Goal: Task Accomplishment & Management: Manage account settings

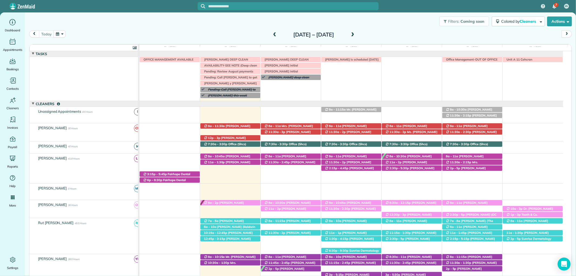
click at [290, 5] on input "text" at bounding box center [293, 6] width 170 height 4
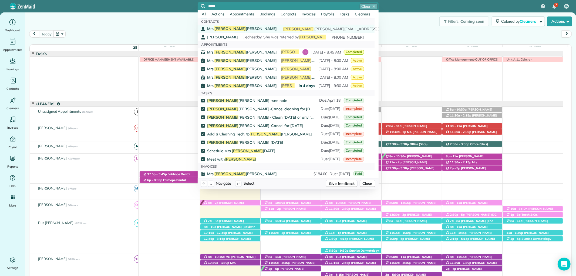
type input "*****"
click at [235, 29] on span "Mrs. Wanda Winfree" at bounding box center [242, 28] width 70 height 5
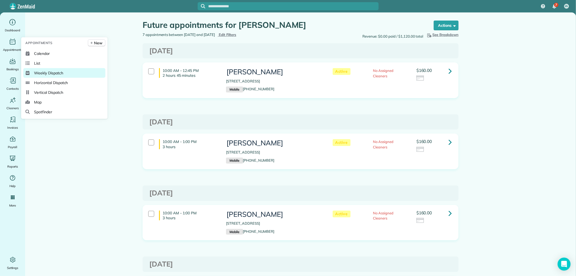
click at [58, 72] on span "Weekly Dispatch" at bounding box center [48, 72] width 29 height 5
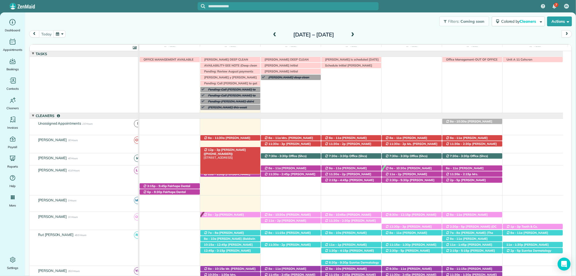
click at [239, 149] on span "[PERSON_NAME] ([PHONE_NUMBER])" at bounding box center [225, 152] width 42 height 8
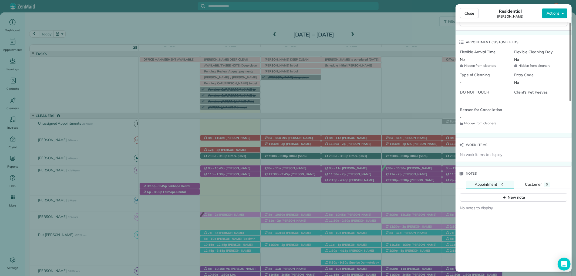
scroll to position [420, 0]
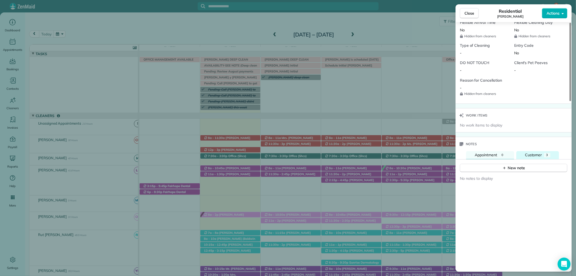
click at [530, 155] on span "Customer" at bounding box center [533, 154] width 17 height 5
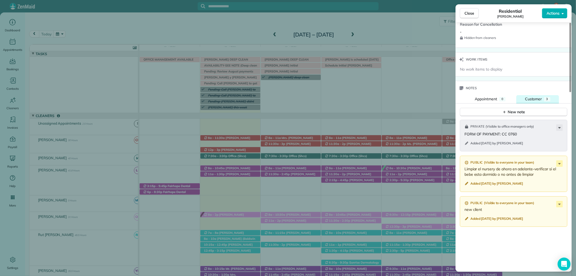
scroll to position [480, 0]
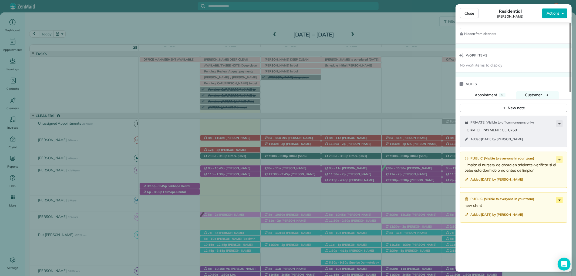
click at [557, 198] on icon at bounding box center [559, 200] width 6 height 6
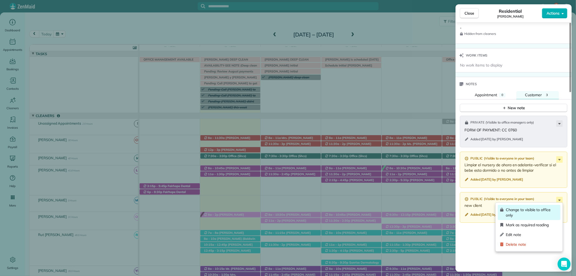
click at [526, 212] on span "Change to visible to office only" at bounding box center [532, 212] width 52 height 11
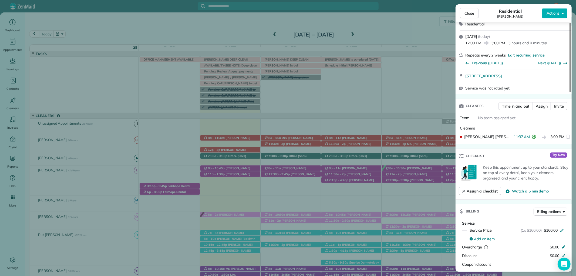
scroll to position [30, 0]
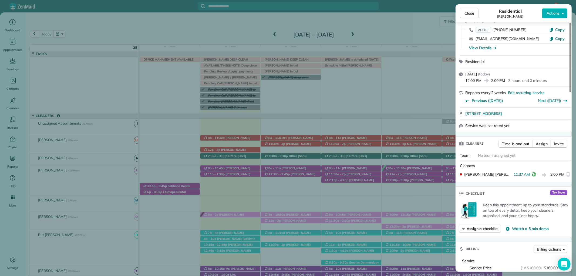
click at [469, 15] on span "Close" at bounding box center [469, 13] width 10 height 5
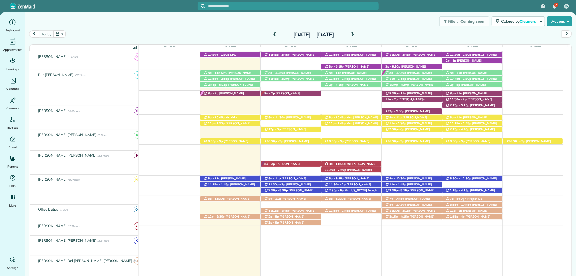
scroll to position [220, 0]
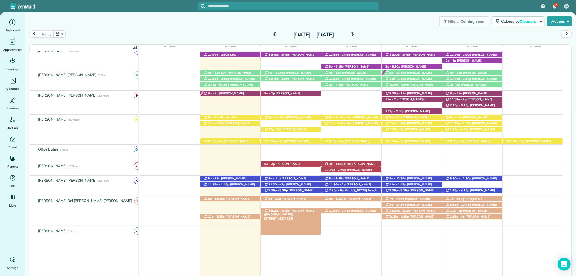
click at [308, 209] on div "11:15a - 1:45p Carolyn Bishop (+12514551113) 123 Open Field Drive - Fairhope, A…" at bounding box center [291, 211] width 60 height 6
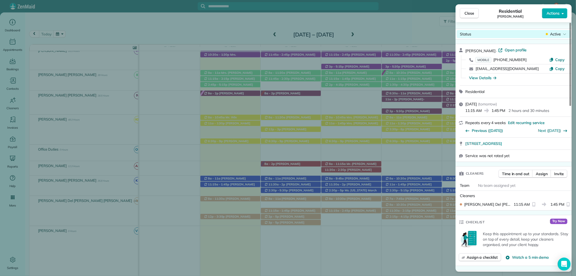
click at [549, 34] on div "Active" at bounding box center [556, 33] width 23 height 5
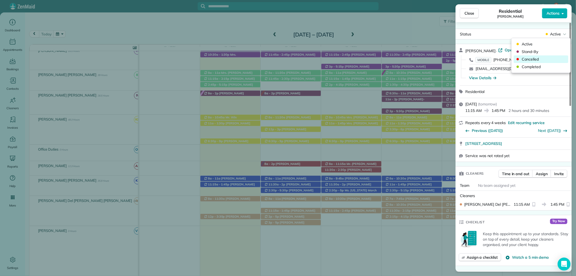
click at [543, 60] on span "Cancelled" at bounding box center [544, 58] width 45 height 5
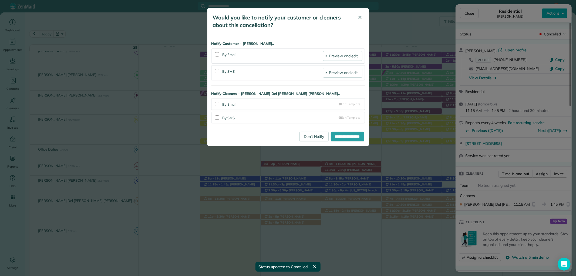
click at [216, 55] on div "**********" at bounding box center [287, 80] width 161 height 93
click at [217, 72] on div at bounding box center [217, 71] width 4 height 4
click at [217, 54] on div at bounding box center [217, 54] width 4 height 4
click at [337, 133] on input "**********" at bounding box center [347, 136] width 33 height 10
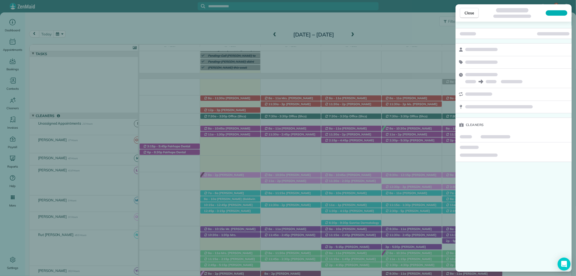
scroll to position [40, 0]
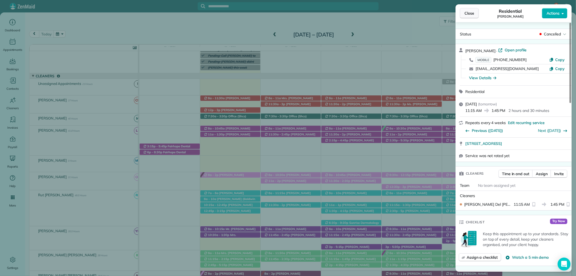
click at [470, 11] on span "Close" at bounding box center [469, 13] width 10 height 5
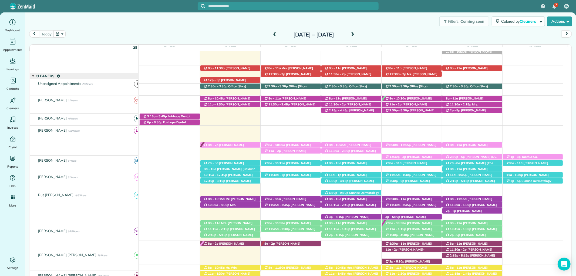
scroll to position [70, 0]
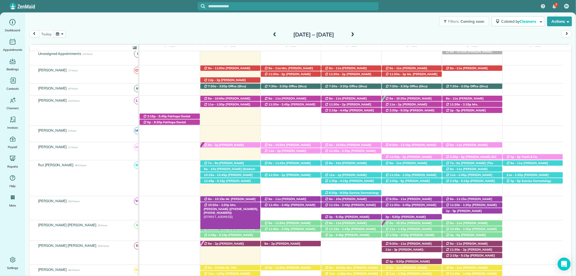
click at [241, 205] on span "Mrs. Julie Brown (+12516053883, +12519288353)" at bounding box center [231, 209] width 55 height 12
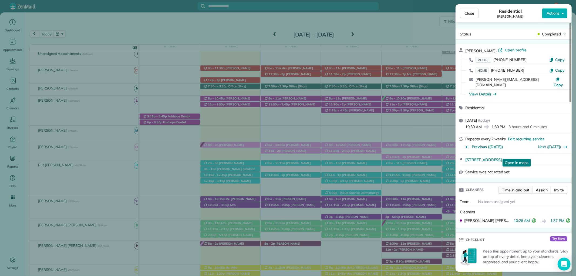
click at [522, 187] on span "Time in and out" at bounding box center [515, 189] width 27 height 5
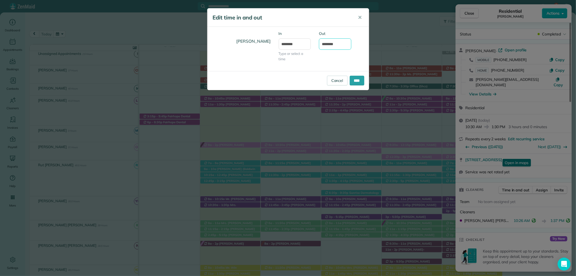
click at [329, 44] on input "*******" at bounding box center [335, 43] width 32 height 11
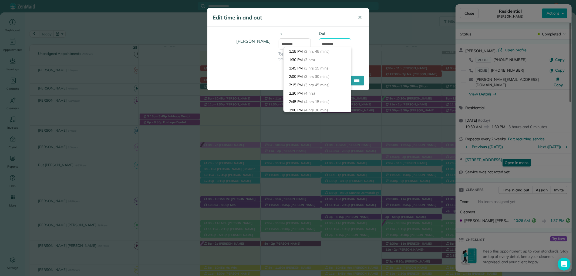
scroll to position [62, 0]
click at [329, 42] on input "*******" at bounding box center [335, 43] width 32 height 11
type input "*******"
click at [359, 53] on div "Yolanda Menocal In ******** Type or select a time Out *******" at bounding box center [287, 49] width 161 height 36
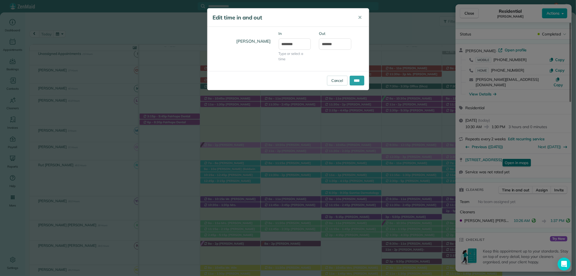
drag, startPoint x: 358, startPoint y: 70, endPoint x: 357, endPoint y: 73, distance: 3.9
click at [357, 72] on form "Yolanda Menocal In ******** Type or select a time Out ******* Cancel ****" at bounding box center [287, 58] width 161 height 63
click at [356, 79] on input "****" at bounding box center [357, 81] width 15 height 10
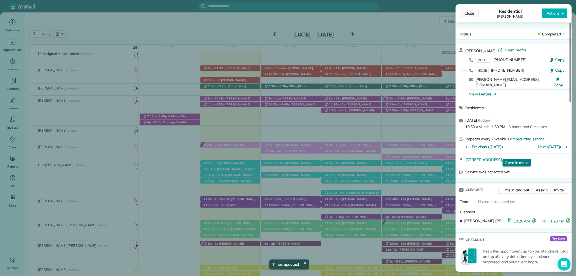
click at [467, 13] on span "Close" at bounding box center [469, 13] width 10 height 5
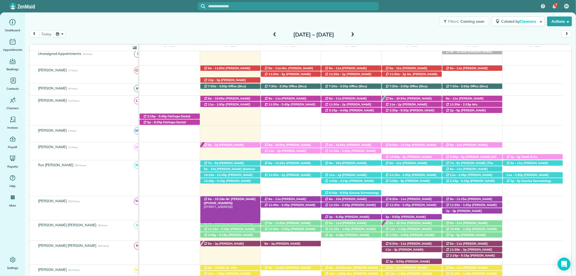
click at [248, 198] on span "Mr. William Quinn (+14122764117)" at bounding box center [230, 201] width 52 height 8
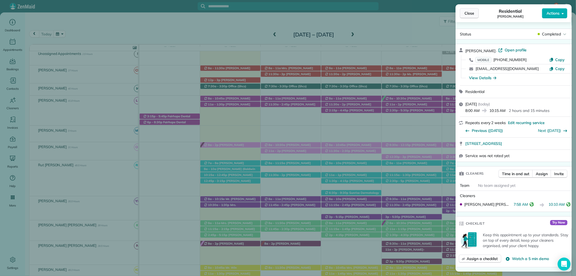
click at [467, 11] on span "Close" at bounding box center [469, 13] width 10 height 5
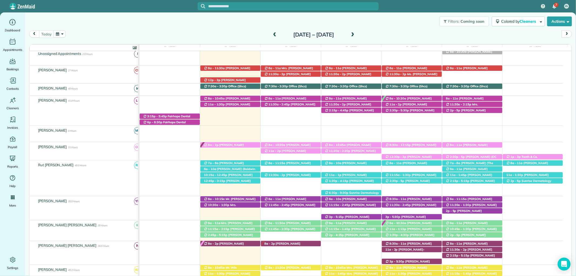
click at [0, 0] on div at bounding box center [0, 0] width 0 height 0
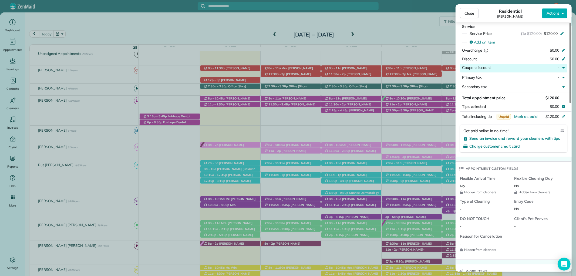
scroll to position [240, 0]
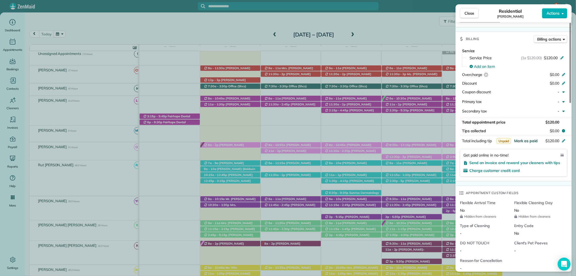
click at [523, 140] on span "Mark as paid" at bounding box center [525, 140] width 23 height 5
click at [468, 9] on button "Close" at bounding box center [469, 13] width 19 height 10
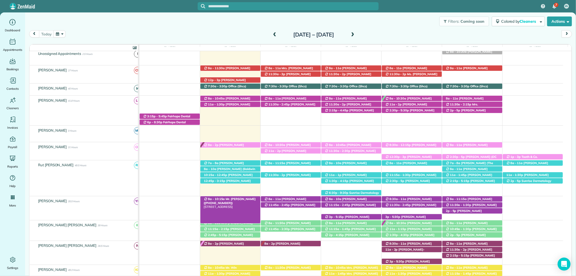
click at [245, 198] on span "Mr. William Quinn (+14122764117)" at bounding box center [230, 201] width 52 height 8
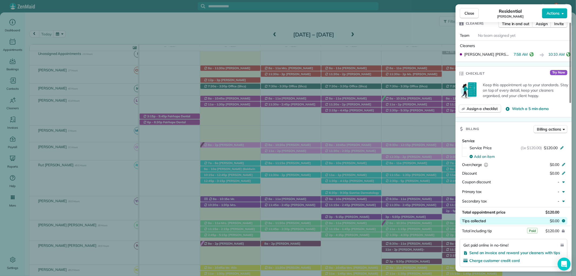
scroll to position [270, 0]
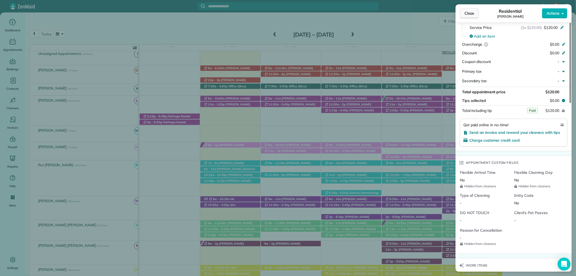
click at [468, 15] on span "Close" at bounding box center [469, 13] width 10 height 5
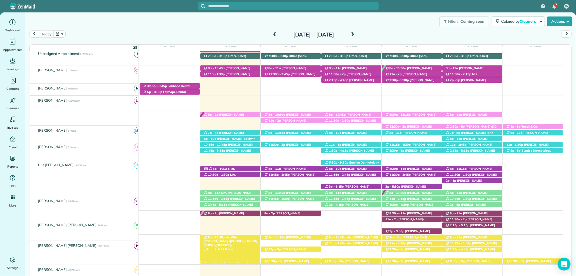
scroll to position [100, 0]
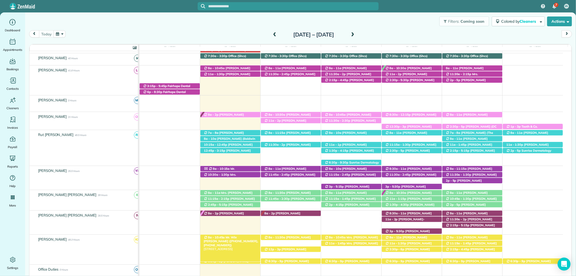
click at [241, 238] on span "Mr. Win Thurber (+12512986196, +12513916159)" at bounding box center [231, 241] width 55 height 12
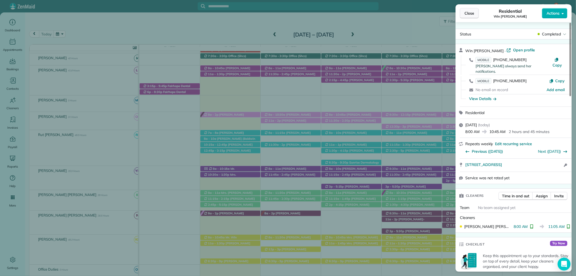
click at [466, 13] on span "Close" at bounding box center [469, 13] width 10 height 5
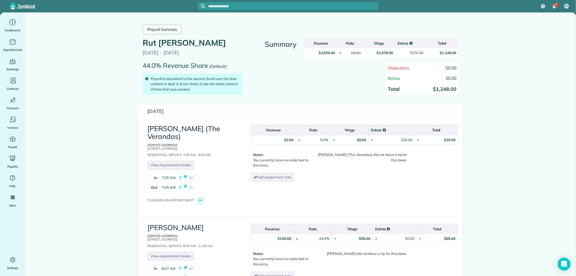
click at [158, 27] on link "Payroll Summary" at bounding box center [162, 30] width 39 height 10
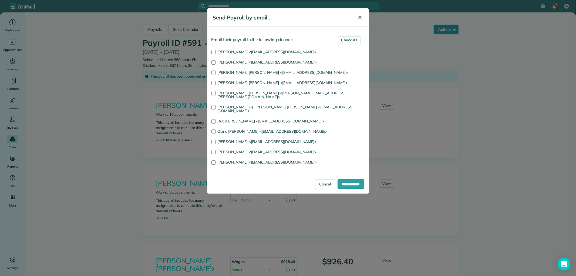
click at [360, 16] on span "✕" at bounding box center [360, 17] width 4 height 6
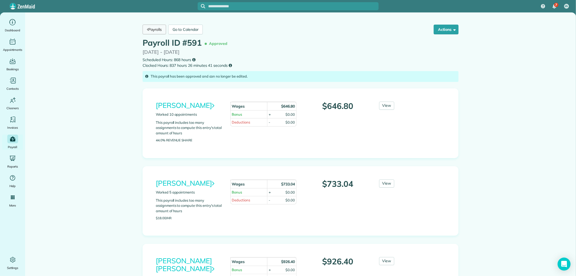
click at [154, 29] on link "Payrolls" at bounding box center [154, 30] width 23 height 10
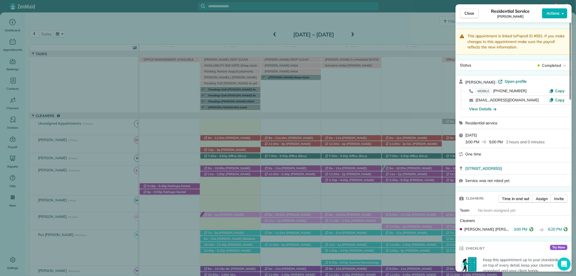
scroll to position [40, 0]
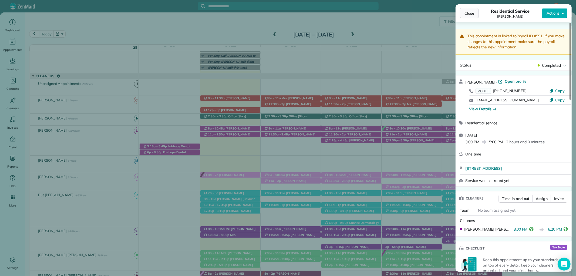
click at [468, 11] on span "Close" at bounding box center [469, 13] width 10 height 5
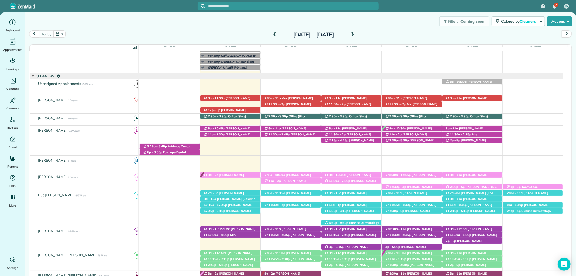
click at [272, 35] on span at bounding box center [275, 34] width 6 height 5
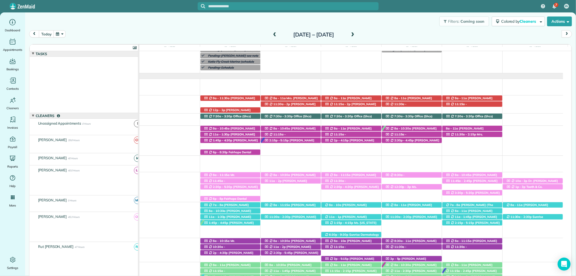
scroll to position [40, 0]
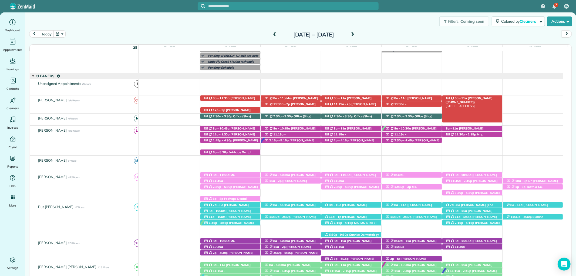
click at [488, 96] on div "8a - 11a Philip Ciaccio (+15046060277) 110 Orange Avenue - Fairhope, AL, 36532" at bounding box center [472, 98] width 60 height 6
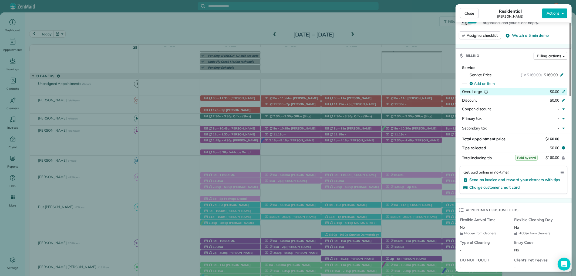
scroll to position [240, 0]
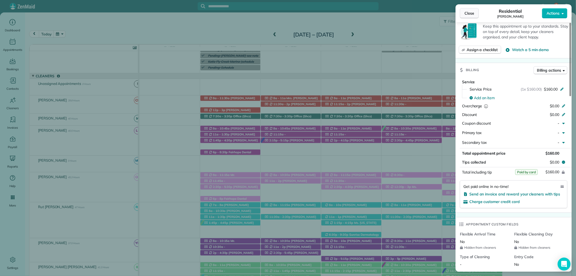
click at [469, 9] on button "Close" at bounding box center [469, 13] width 19 height 10
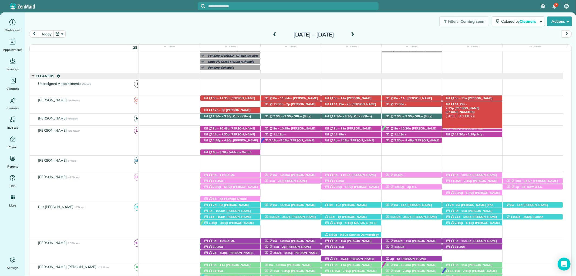
click at [485, 106] on div "11:15a - 2:15p Lauren Clements (+12514021975) 107 Destrehan Road - Fairhope, AL…" at bounding box center [472, 104] width 60 height 6
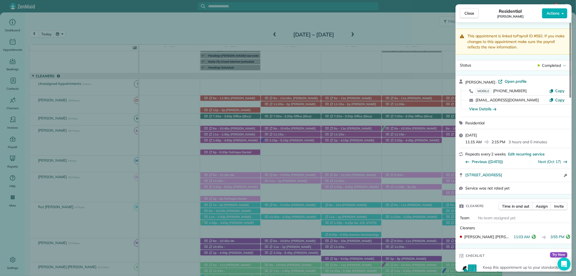
scroll to position [182, 0]
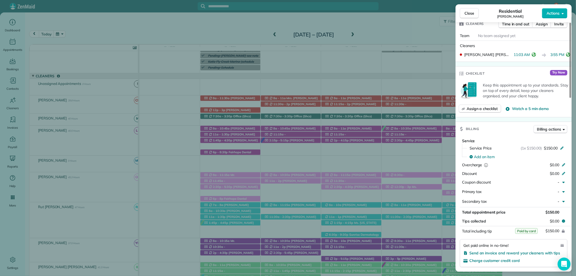
click at [470, 11] on span "Close" at bounding box center [469, 13] width 10 height 5
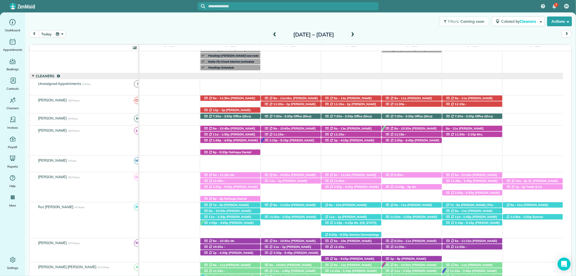
click at [356, 34] on span at bounding box center [353, 34] width 6 height 5
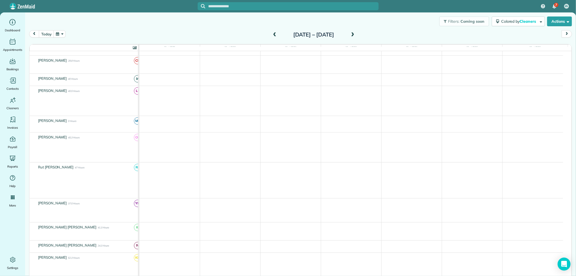
scroll to position [46, 0]
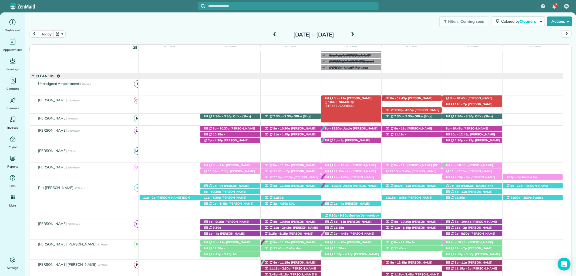
click at [366, 98] on span "Kelly Winingar (+18503136559)" at bounding box center [347, 100] width 47 height 8
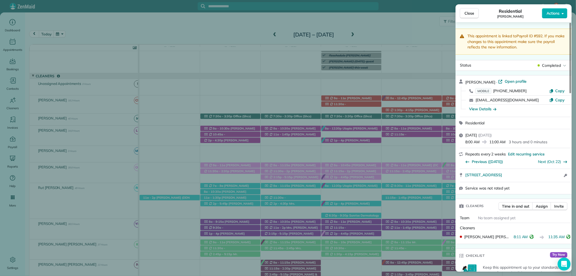
drag, startPoint x: 470, startPoint y: 11, endPoint x: 371, endPoint y: 102, distance: 134.1
click at [465, 17] on button "Close" at bounding box center [469, 13] width 19 height 10
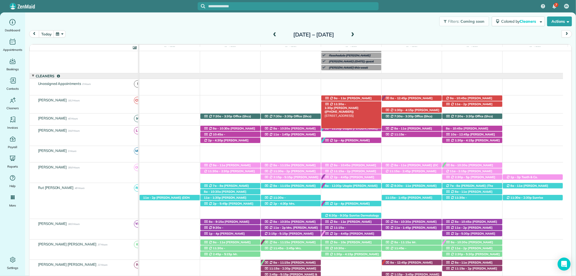
click at [353, 106] on span "Scot Nelson (+12516481135)" at bounding box center [341, 110] width 34 height 8
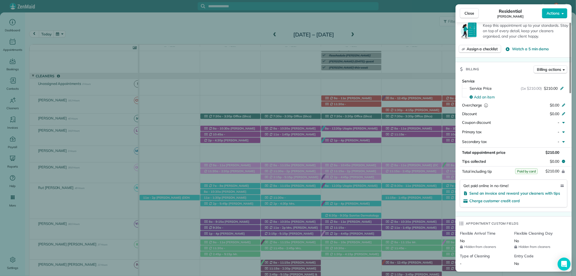
scroll to position [270, 0]
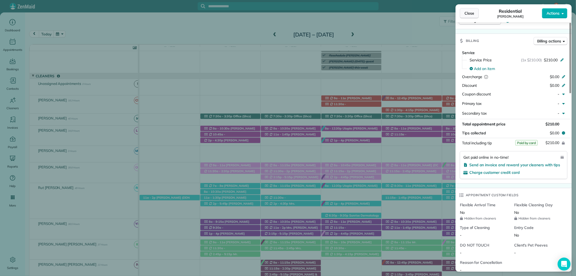
click at [470, 14] on span "Close" at bounding box center [469, 13] width 10 height 5
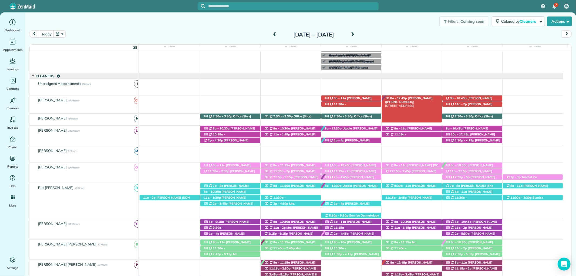
click at [431, 96] on div "8a - 12:45p Susan Chambers (+13344144451) 138 Willow Lake Drive - Fairhope, AL,…" at bounding box center [412, 98] width 60 height 6
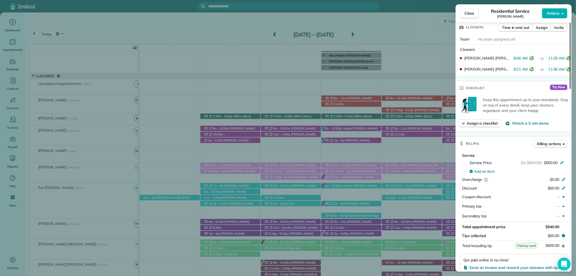
scroll to position [232, 0]
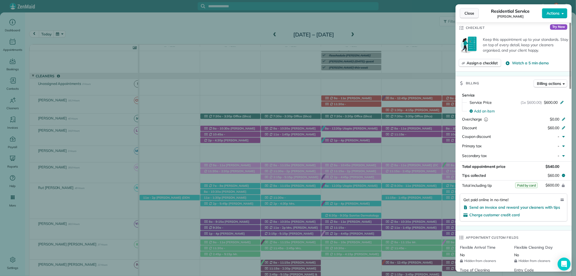
click at [473, 15] on span "Close" at bounding box center [469, 13] width 10 height 5
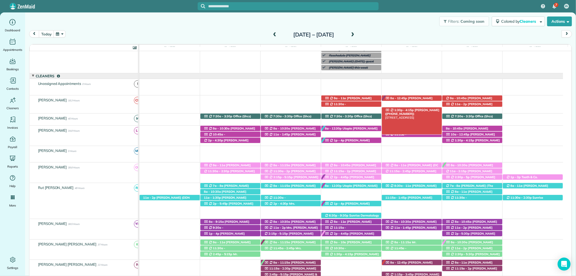
click at [421, 110] on span "Austin Gilchrist (+12512989438)" at bounding box center [412, 112] width 54 height 8
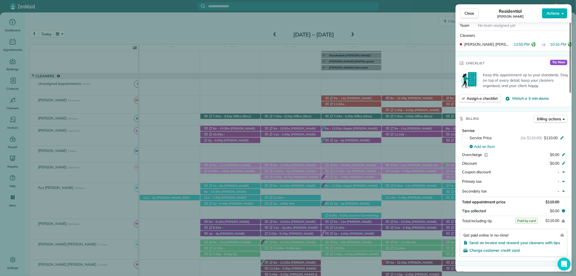
scroll to position [210, 0]
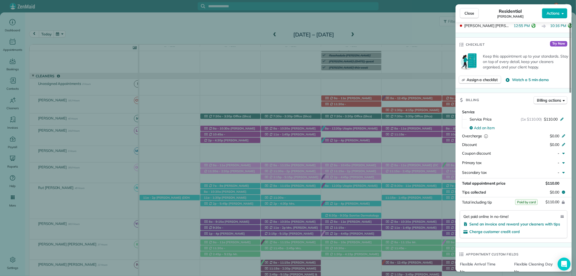
click at [474, 9] on button "Close" at bounding box center [469, 13] width 19 height 10
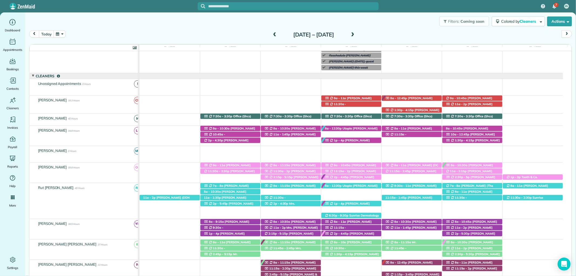
scroll to position [106, 0]
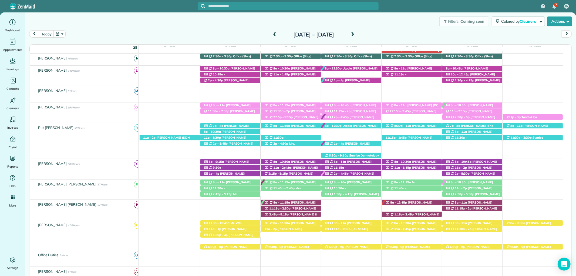
click at [272, 36] on span at bounding box center [275, 34] width 6 height 5
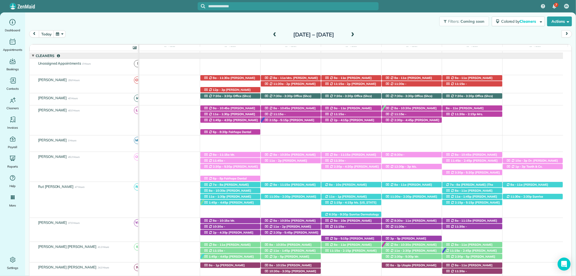
scroll to position [100, 0]
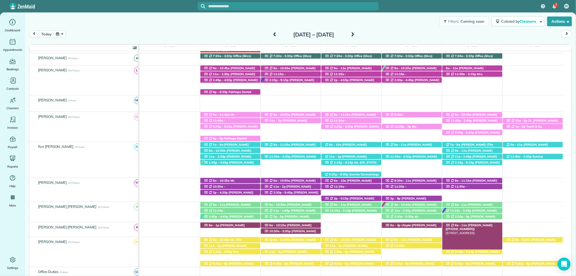
click at [478, 223] on div "8a - 11a Tammy Grace (+12514544109) 7551 Bluefield Drive - Bay Minette, AL, 365…" at bounding box center [472, 225] width 60 height 6
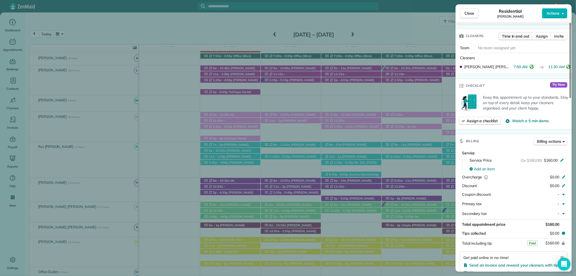
scroll to position [210, 0]
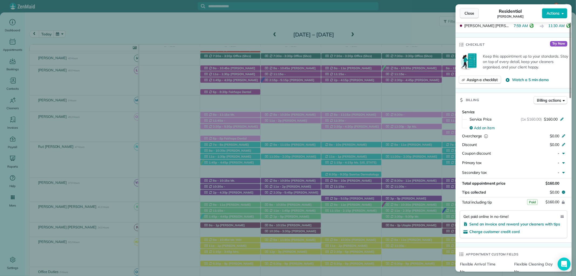
click at [469, 12] on span "Close" at bounding box center [469, 13] width 10 height 5
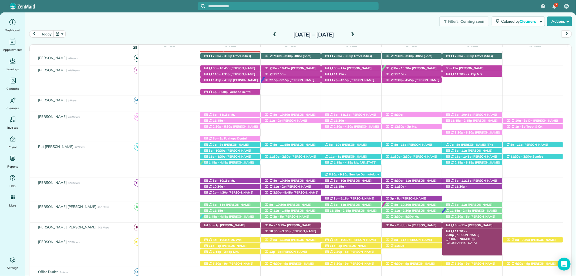
click at [479, 233] on span "[PERSON_NAME] ([PHONE_NUMBER])" at bounding box center [462, 237] width 34 height 8
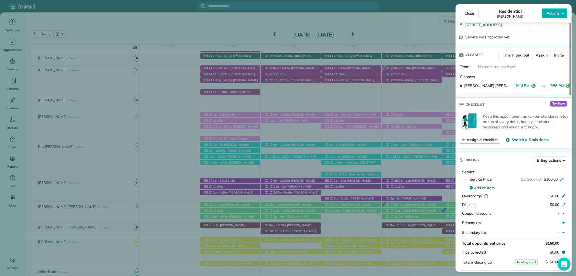
scroll to position [210, 0]
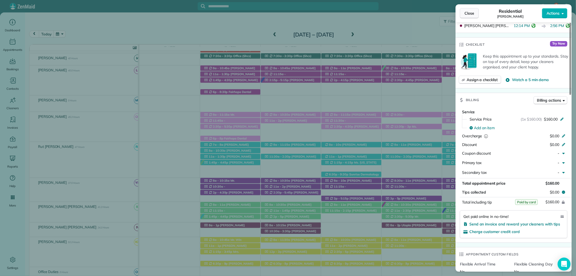
click at [469, 12] on span "Close" at bounding box center [469, 13] width 10 height 5
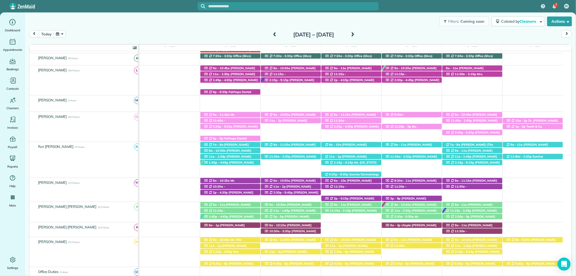
click at [356, 33] on span at bounding box center [353, 34] width 6 height 5
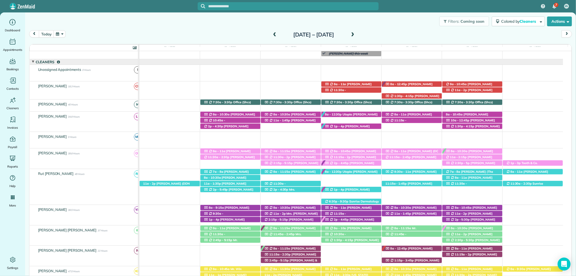
scroll to position [106, 0]
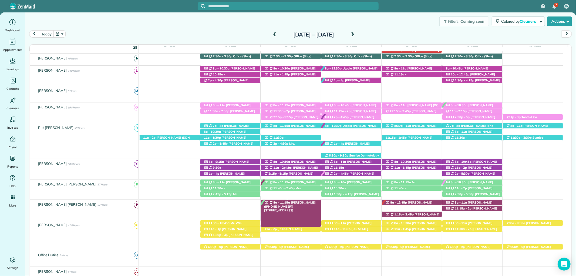
click at [309, 202] on div "8a - 11:15a Mrs. Roxie Thompson (+12516489873) 6570 Beaver Creek Drive - Fairho…" at bounding box center [291, 203] width 60 height 6
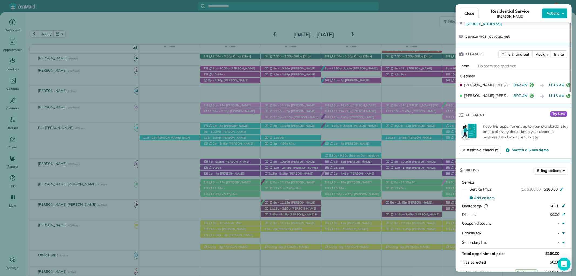
scroll to position [180, 0]
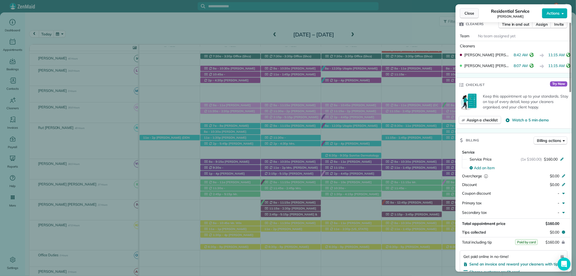
click at [472, 15] on span "Close" at bounding box center [469, 13] width 10 height 5
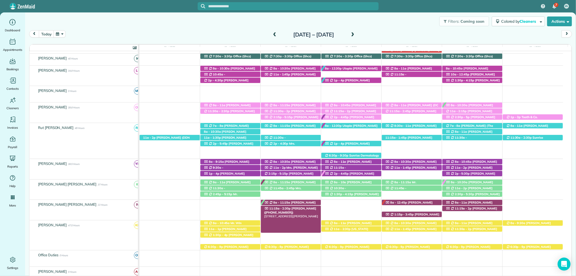
click at [303, 209] on span "Kristen Eberlein (+17703247138)" at bounding box center [290, 210] width 52 height 8
click at [315, 215] on span "Nina & Mike McBride (+12519791165, +12514220691)" at bounding box center [291, 218] width 55 height 12
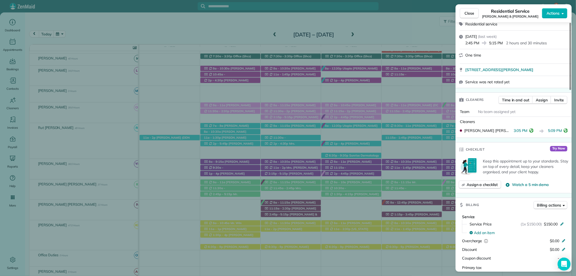
scroll to position [150, 0]
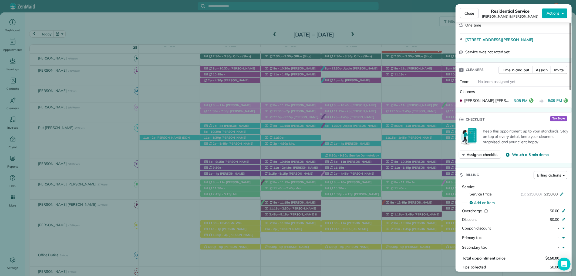
click at [466, 11] on span "Close" at bounding box center [469, 13] width 10 height 5
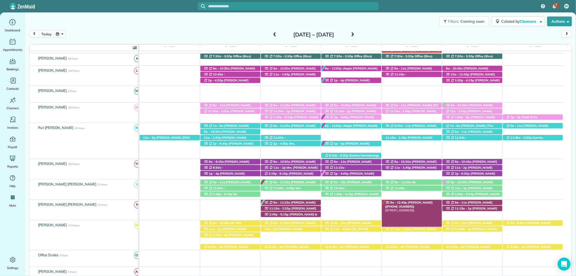
click at [423, 202] on span "Susan Chambers (+13344144451)" at bounding box center [409, 204] width 48 height 8
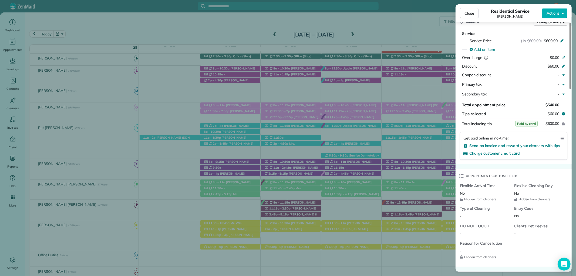
scroll to position [300, 0]
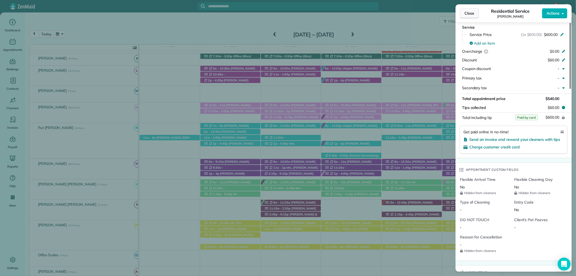
click at [468, 13] on span "Close" at bounding box center [469, 13] width 10 height 5
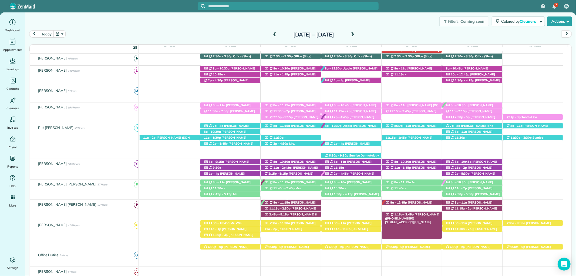
click at [416, 214] on span "[PERSON_NAME] ([PHONE_NUMBER])" at bounding box center [412, 216] width 54 height 8
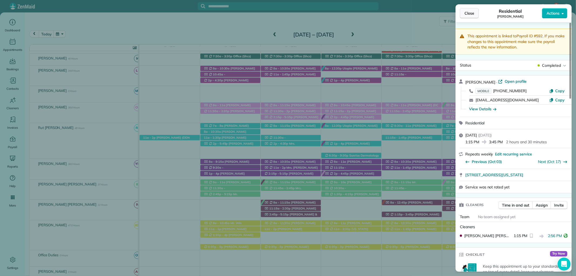
click at [466, 13] on span "Close" at bounding box center [469, 13] width 10 height 5
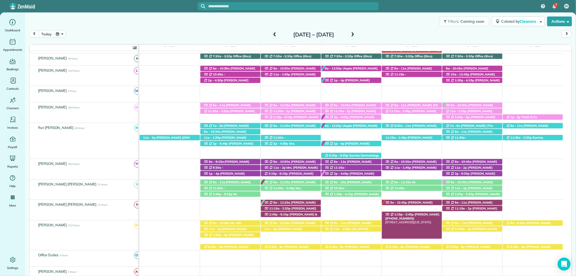
click at [429, 215] on span "[PERSON_NAME] ([PHONE_NUMBER])" at bounding box center [412, 216] width 54 height 8
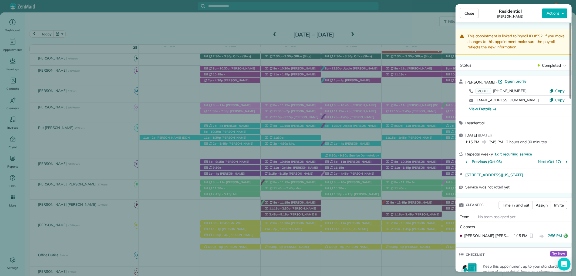
click at [502, 84] on div "Eliana Joines · Open profile" at bounding box center [516, 82] width 103 height 6
click at [506, 80] on span "Open profile" at bounding box center [516, 81] width 22 height 5
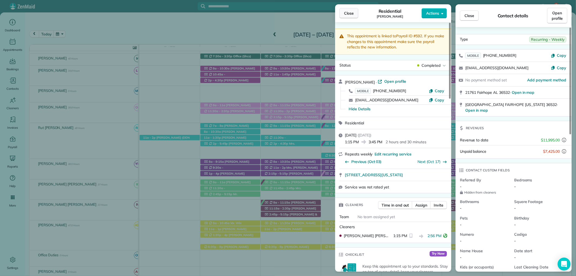
click at [349, 11] on span "Close" at bounding box center [349, 13] width 10 height 5
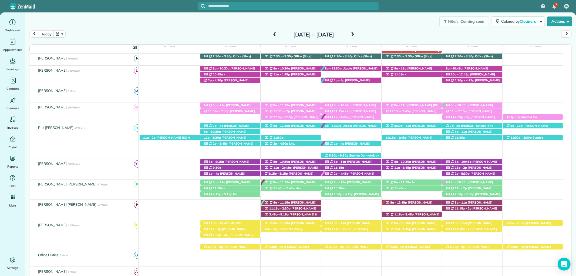
click at [272, 34] on span at bounding box center [275, 34] width 6 height 5
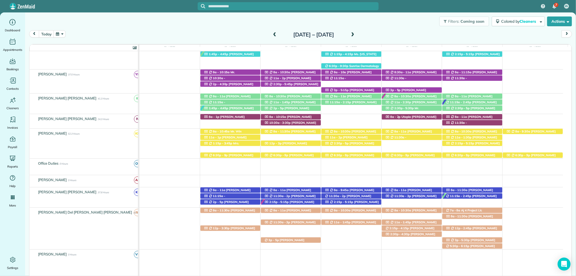
scroll to position [160, 0]
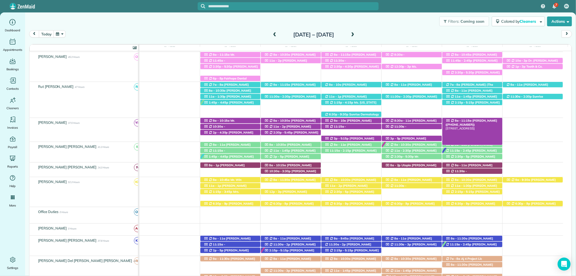
click at [486, 120] on span "[PERSON_NAME] ([PHONE_NUMBER])" at bounding box center [471, 123] width 52 height 8
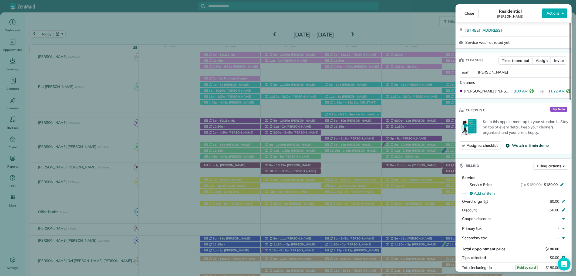
scroll to position [210, 0]
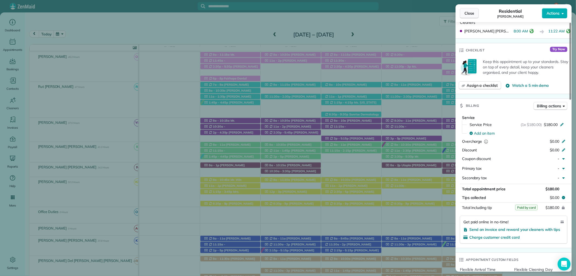
click at [474, 11] on span "Close" at bounding box center [469, 13] width 10 height 5
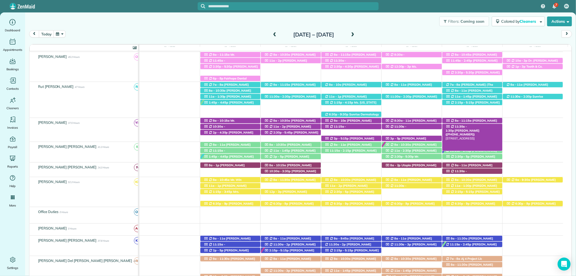
click at [479, 129] on span "[PERSON_NAME] ([PHONE_NUMBER])" at bounding box center [462, 133] width 34 height 8
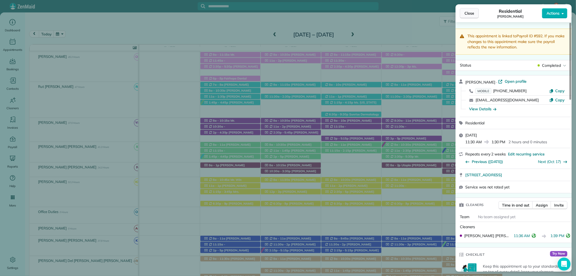
click at [470, 11] on span "Close" at bounding box center [469, 13] width 10 height 5
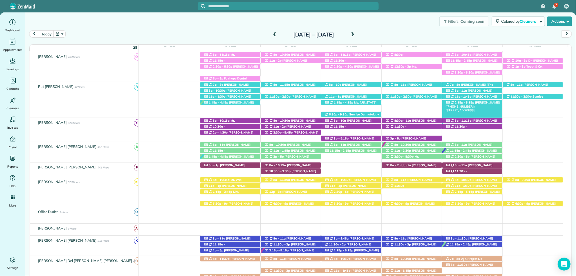
scroll to position [100, 0]
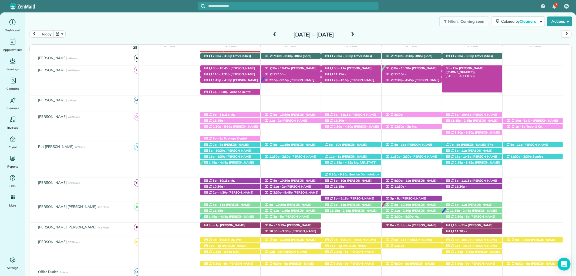
click at [468, 68] on span "[PERSON_NAME] ([PHONE_NUMBER])" at bounding box center [464, 70] width 38 height 8
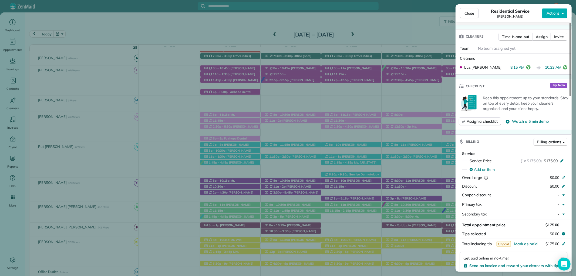
scroll to position [180, 0]
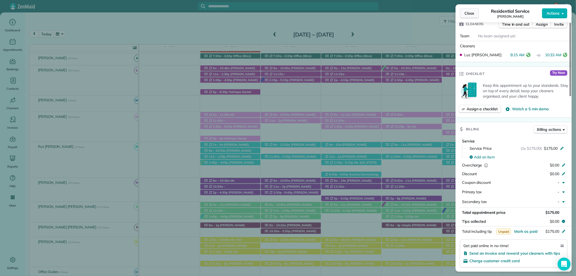
click at [472, 15] on span "Close" at bounding box center [469, 13] width 10 height 5
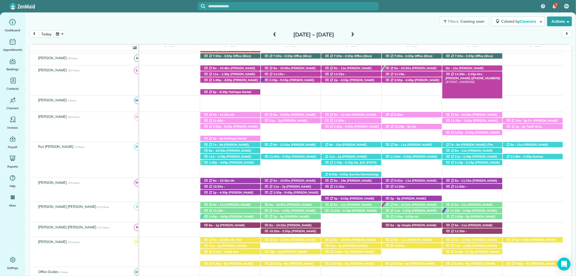
click at [465, 76] on span "11:30a - 2:15p" at bounding box center [465, 74] width 22 height 4
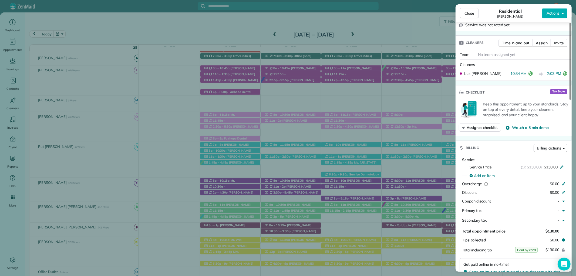
scroll to position [210, 0]
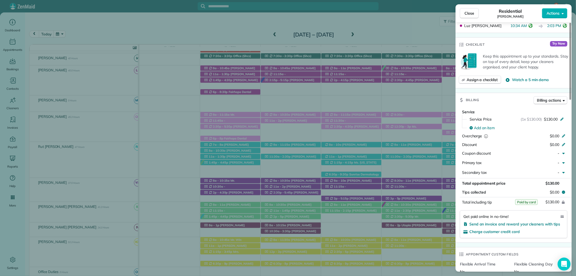
click at [466, 12] on span "Close" at bounding box center [469, 13] width 10 height 5
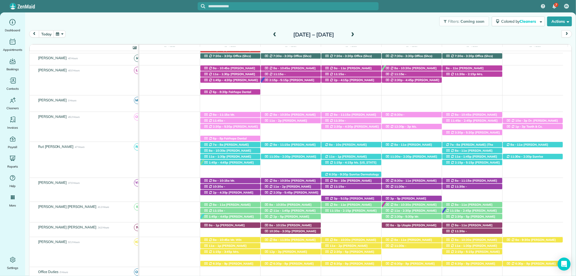
click at [356, 33] on span at bounding box center [353, 34] width 6 height 5
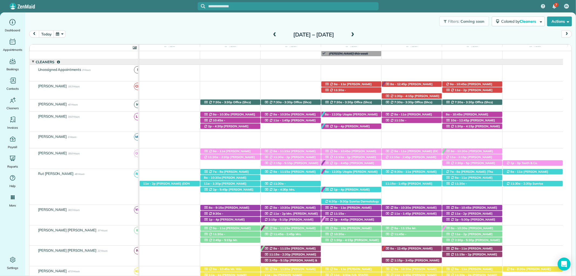
scroll to position [106, 0]
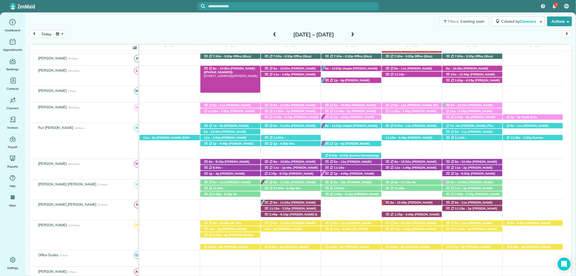
click at [248, 69] on div "8a - 10:30a NIck Hooper (+15032781618) 10366 Ruffian Route - Daphne, AL, 36526" at bounding box center [230, 69] width 60 height 6
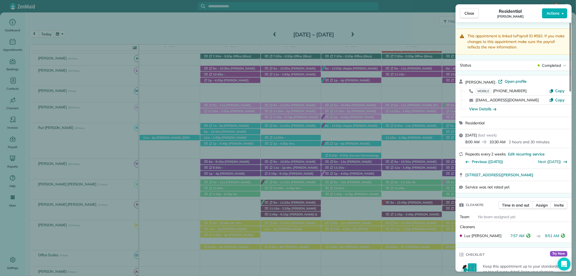
scroll to position [180, 0]
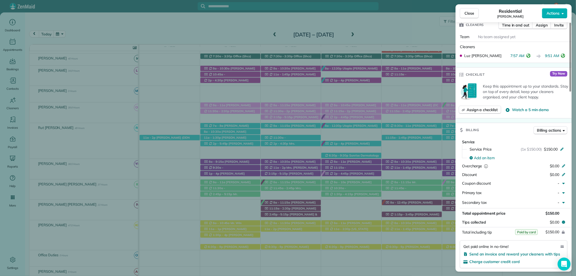
drag, startPoint x: 469, startPoint y: 15, endPoint x: 325, endPoint y: 65, distance: 152.7
click at [469, 15] on span "Close" at bounding box center [469, 13] width 10 height 5
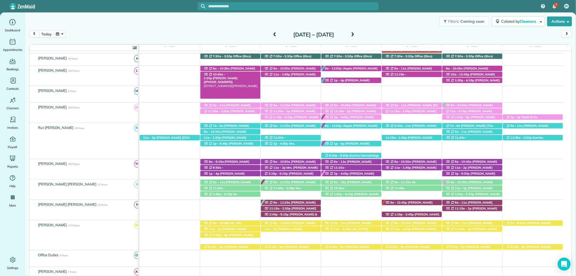
click at [237, 76] on span "Desiree Penrod (+18636349792)" at bounding box center [221, 80] width 34 height 8
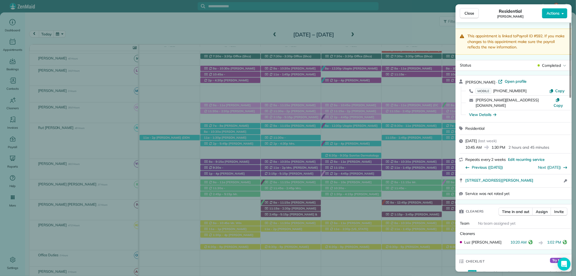
scroll to position [270, 0]
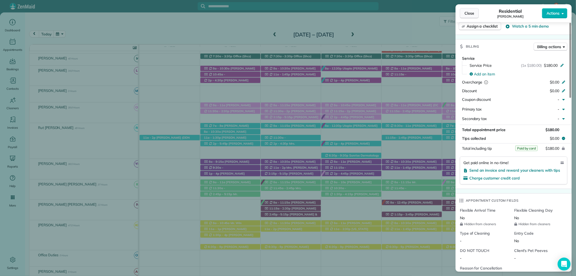
click at [462, 12] on button "Close" at bounding box center [469, 13] width 19 height 10
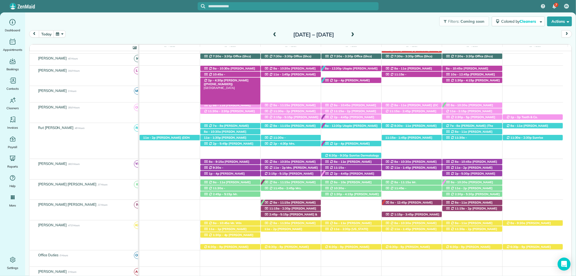
click at [238, 80] on span "Mrs. Wendy Buttler (+12515102682)" at bounding box center [226, 82] width 45 height 8
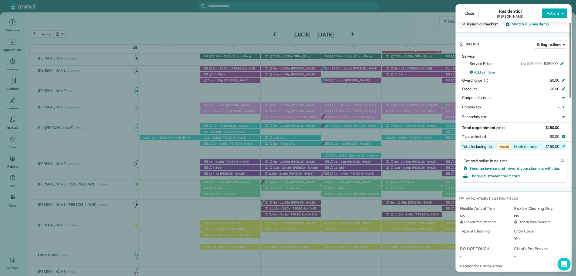
scroll to position [300, 0]
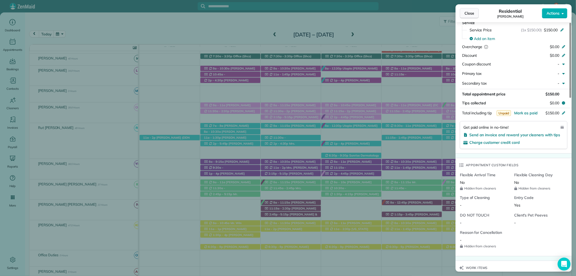
click at [474, 9] on button "Close" at bounding box center [469, 13] width 19 height 10
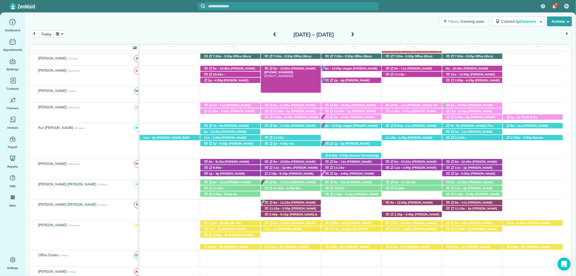
click at [302, 66] on div "8a - 10:30a Karen Caswell (+12518957487) 25 Quail Loop - Fairhope, AL, 36532" at bounding box center [291, 69] width 60 height 6
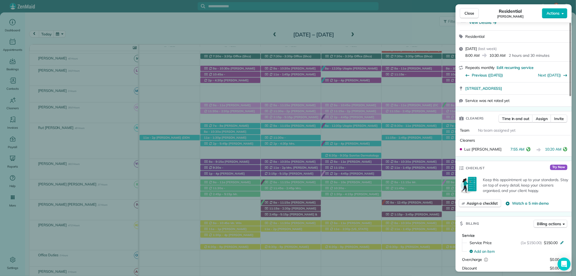
scroll to position [120, 0]
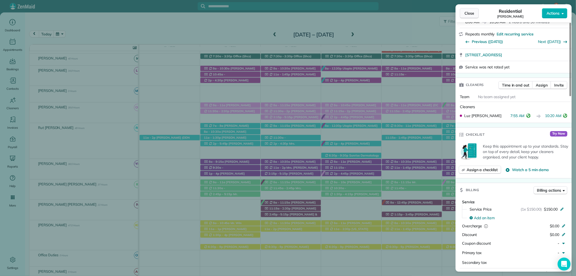
click at [476, 12] on button "Close" at bounding box center [469, 13] width 19 height 10
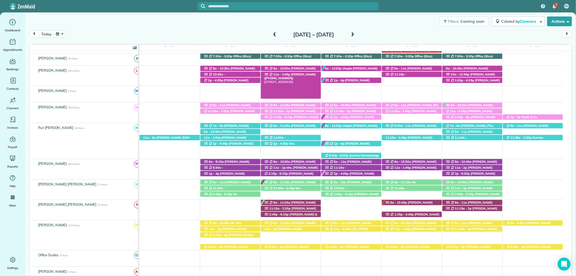
click at [282, 75] on span "11a - 1:45p" at bounding box center [282, 74] width 18 height 4
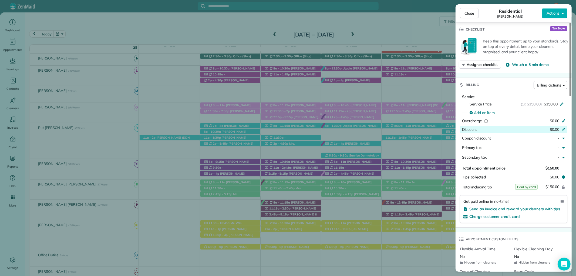
scroll to position [225, 0]
click at [468, 13] on span "Close" at bounding box center [469, 13] width 10 height 5
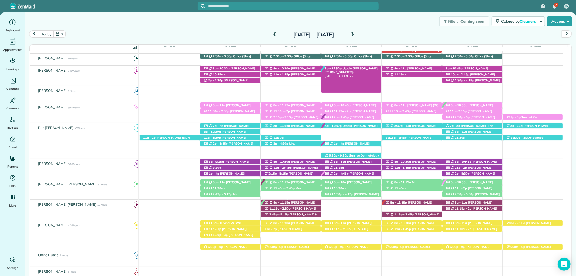
click at [363, 67] on div "8a - 12:30p Utopia Cassidy (+12516232538) 328 Bay Hill Drive - Daphne, AL, 36526" at bounding box center [351, 69] width 60 height 6
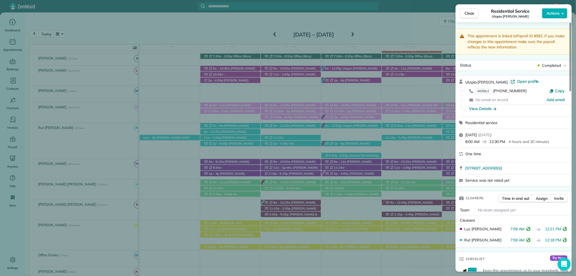
scroll to position [180, 0]
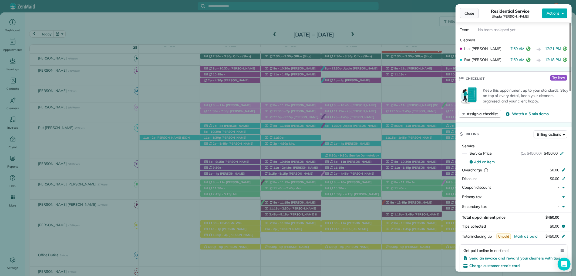
click at [472, 15] on span "Close" at bounding box center [469, 13] width 10 height 5
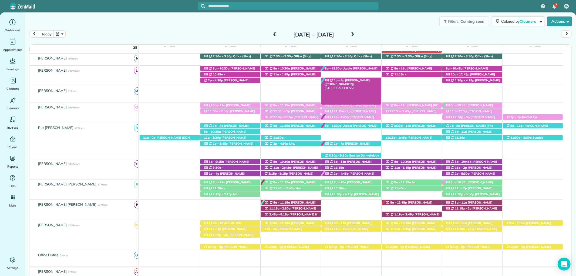
click at [342, 80] on span "Mr. George Lemis (+14072477241)" at bounding box center [346, 82] width 45 height 8
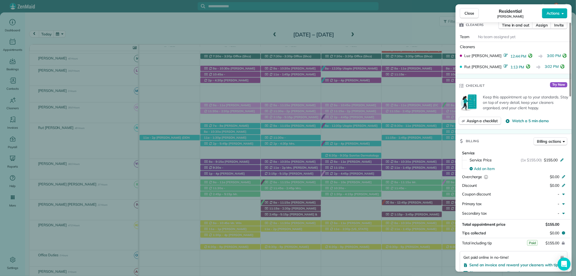
scroll to position [240, 0]
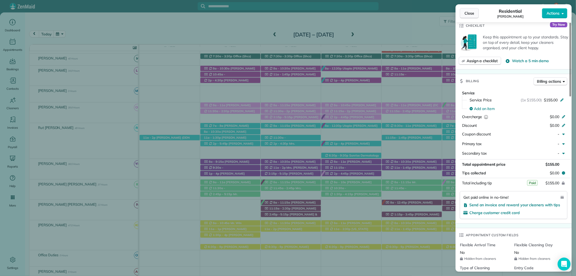
click at [472, 16] on span "Close" at bounding box center [469, 13] width 10 height 5
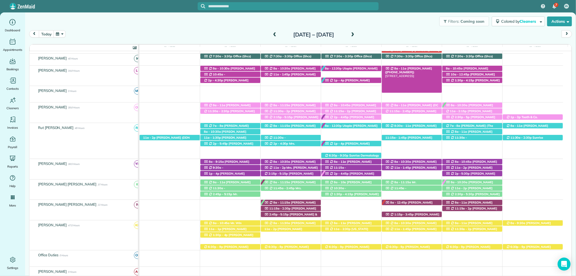
click at [421, 69] on span "[PERSON_NAME] ([PHONE_NUMBER])" at bounding box center [408, 70] width 47 height 8
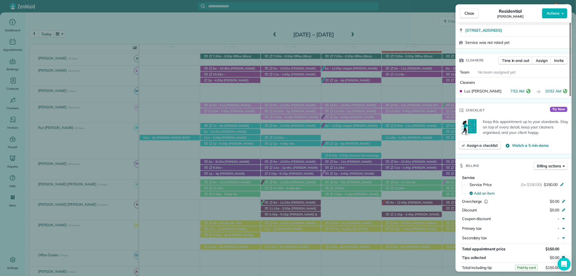
scroll to position [210, 0]
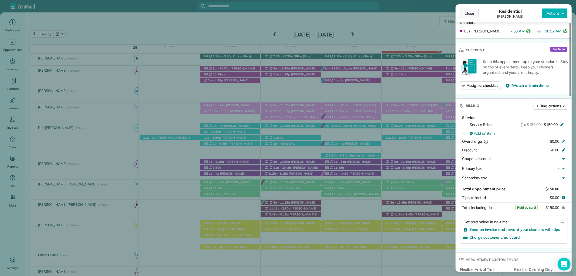
click at [462, 9] on button "Close" at bounding box center [469, 13] width 19 height 10
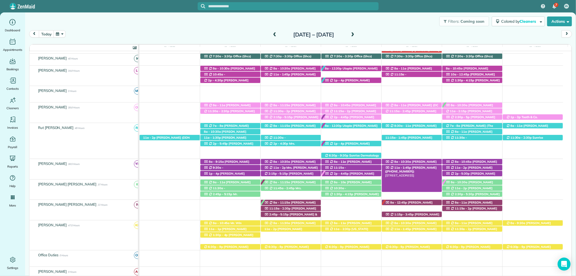
click at [424, 168] on span "[PERSON_NAME] ([PHONE_NUMBER])" at bounding box center [411, 169] width 52 height 8
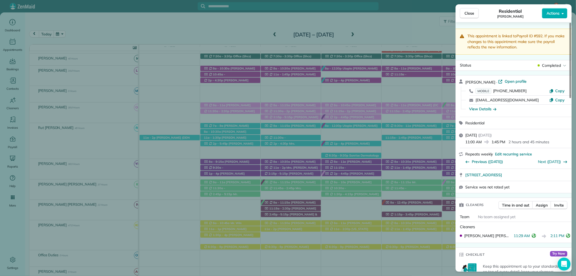
scroll to position [240, 0]
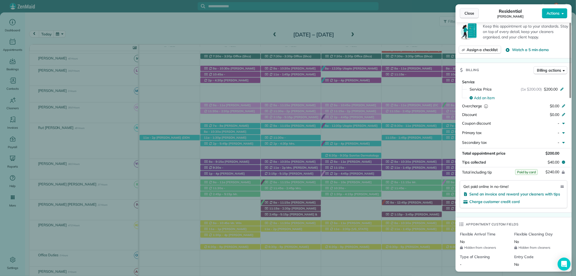
click at [470, 11] on span "Close" at bounding box center [469, 13] width 10 height 5
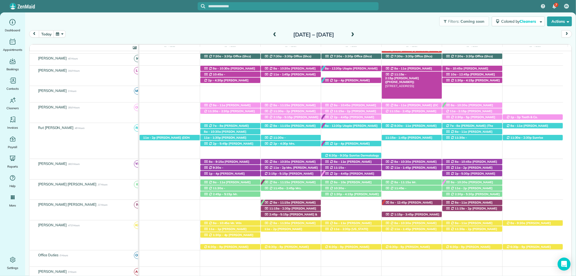
click at [418, 76] on span "Shelby Norton (+12512091316)" at bounding box center [402, 80] width 34 height 8
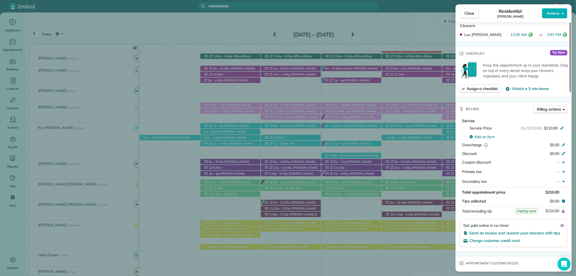
scroll to position [210, 0]
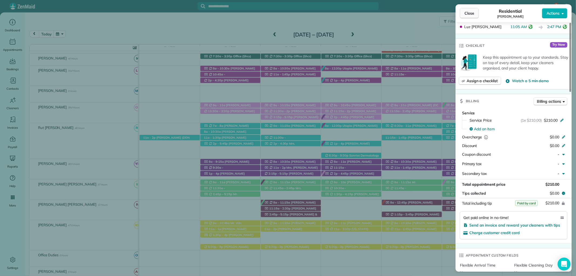
click at [464, 9] on button "Close" at bounding box center [469, 13] width 19 height 10
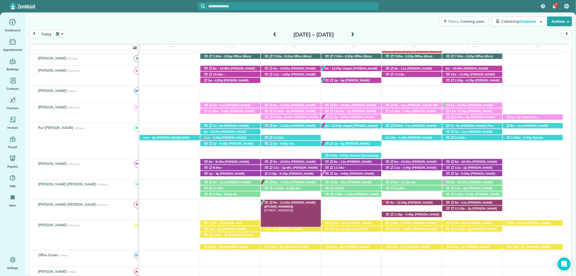
click at [304, 201] on div "8a - 11:15a Mrs. Roxie Thompson (+12516489873) 6570 Beaver Creek Drive - Fairho…" at bounding box center [291, 203] width 60 height 6
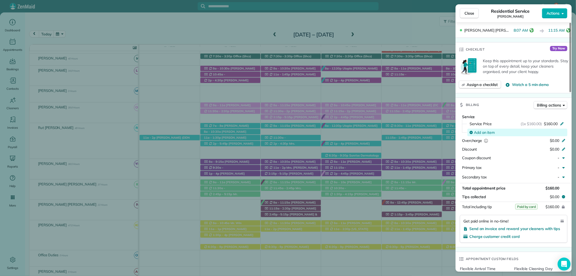
scroll to position [240, 0]
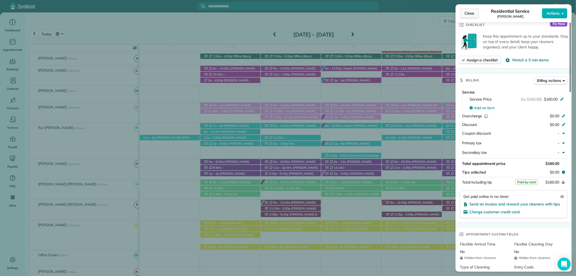
click at [466, 11] on span "Close" at bounding box center [469, 13] width 10 height 5
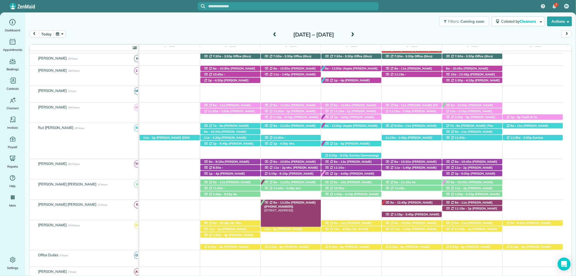
click at [286, 202] on span "8a - 11:15a" at bounding box center [282, 202] width 18 height 4
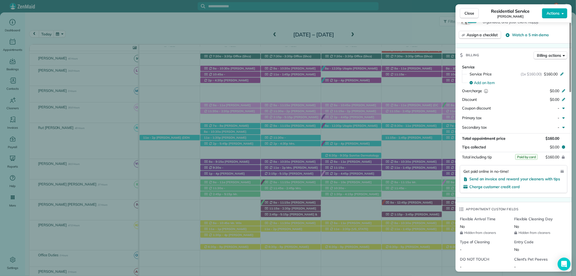
scroll to position [300, 0]
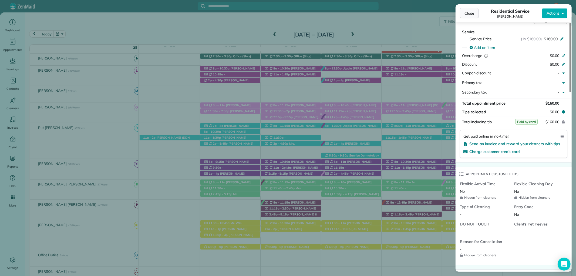
click at [468, 10] on button "Close" at bounding box center [469, 13] width 19 height 10
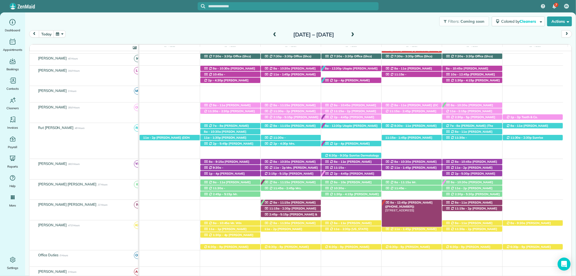
click at [417, 203] on span "Susan Chambers (+13344144451)" at bounding box center [409, 204] width 48 height 8
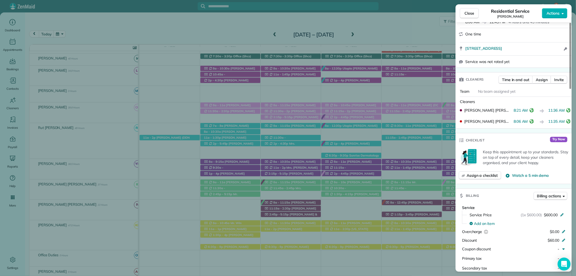
scroll to position [210, 0]
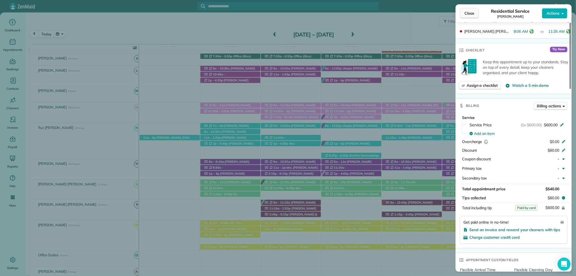
click at [468, 8] on button "Close" at bounding box center [469, 13] width 19 height 10
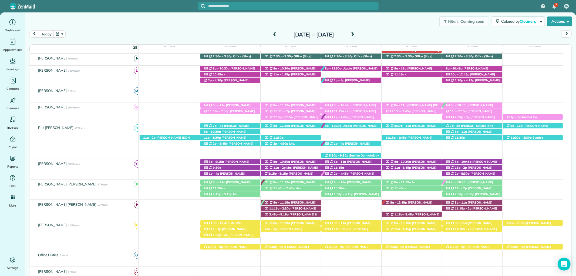
click at [272, 34] on span at bounding box center [275, 34] width 6 height 5
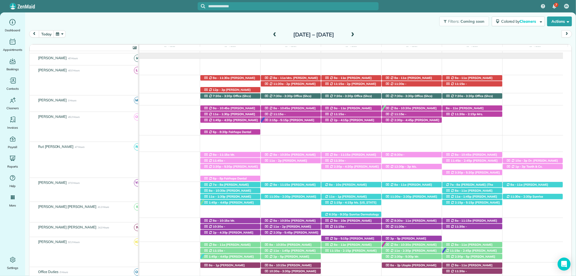
scroll to position [100, 0]
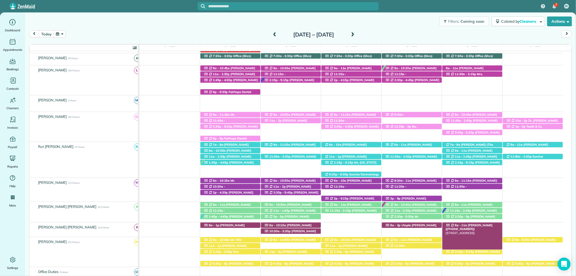
click at [473, 225] on span "[PERSON_NAME] ([PHONE_NUMBER])" at bounding box center [468, 227] width 47 height 8
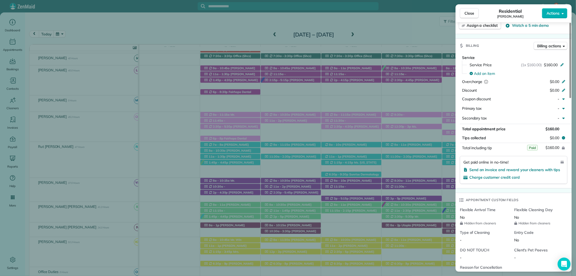
scroll to position [300, 0]
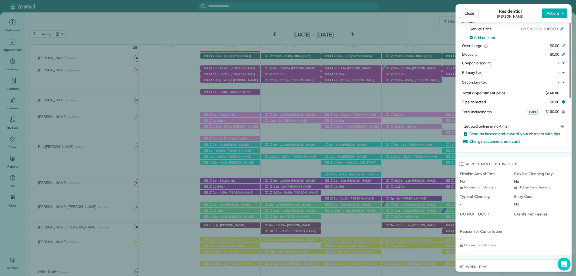
click at [465, 8] on button "Close" at bounding box center [469, 13] width 19 height 10
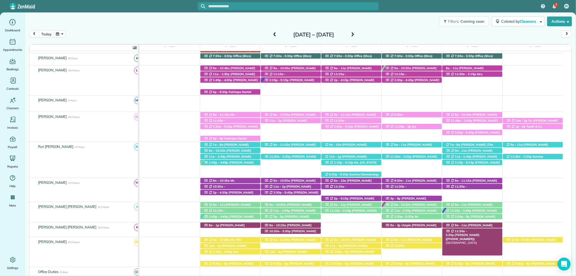
click at [479, 233] on span "[PERSON_NAME] ([PHONE_NUMBER])" at bounding box center [462, 237] width 34 height 8
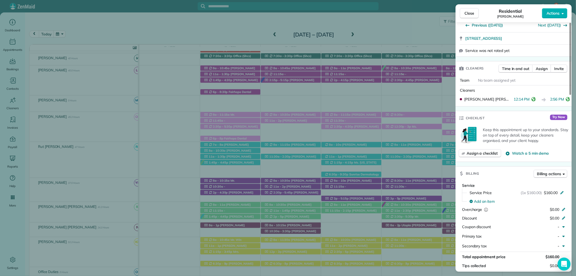
scroll to position [180, 0]
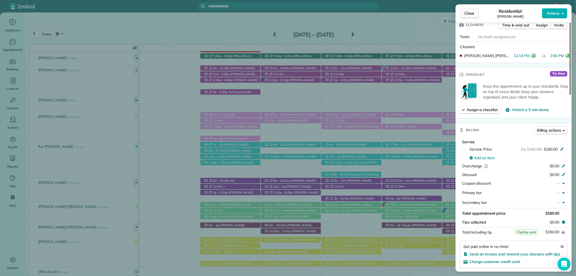
click at [468, 18] on button "Close" at bounding box center [469, 13] width 19 height 10
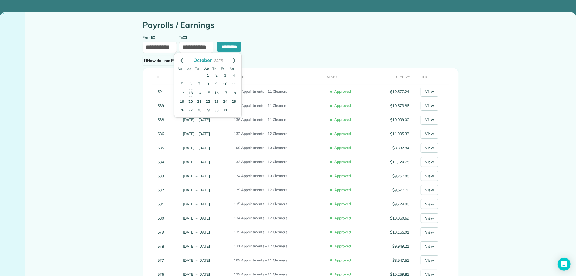
click at [163, 48] on input "**********" at bounding box center [160, 47] width 34 height 11
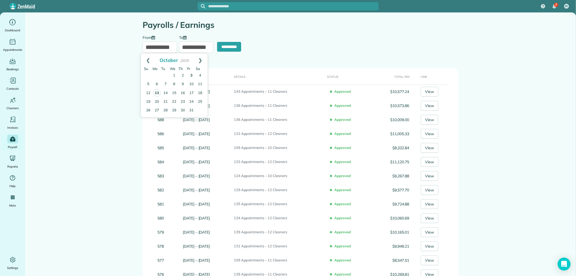
click at [190, 73] on link "3" at bounding box center [191, 75] width 9 height 9
type input "**********"
click at [192, 49] on input "**********" at bounding box center [196, 47] width 34 height 11
click at [217, 83] on link "9" at bounding box center [216, 84] width 9 height 9
type input "**********"
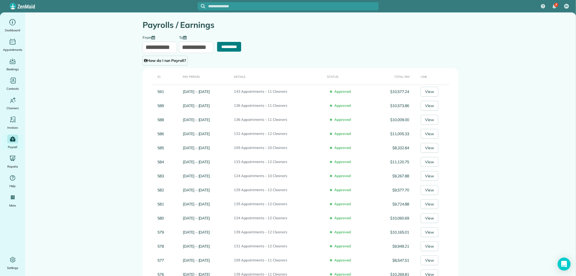
click at [227, 46] on input "**********" at bounding box center [229, 47] width 24 height 10
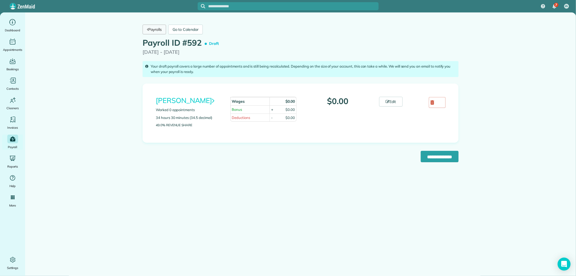
click at [160, 30] on link "Payrolls" at bounding box center [154, 30] width 23 height 10
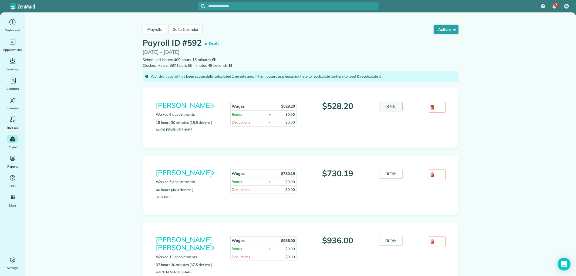
click at [382, 103] on link "Edit" at bounding box center [391, 107] width 24 height 10
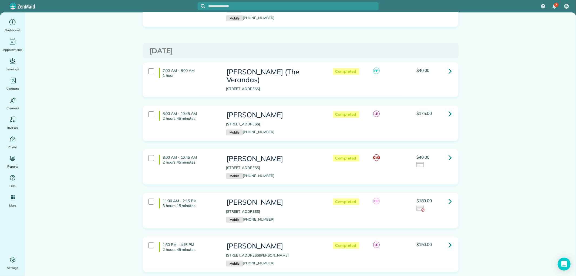
scroll to position [240, 0]
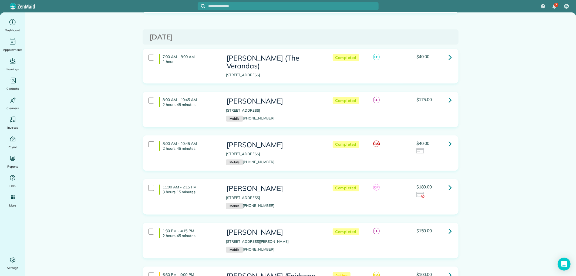
click at [448, 226] on icon at bounding box center [449, 230] width 3 height 9
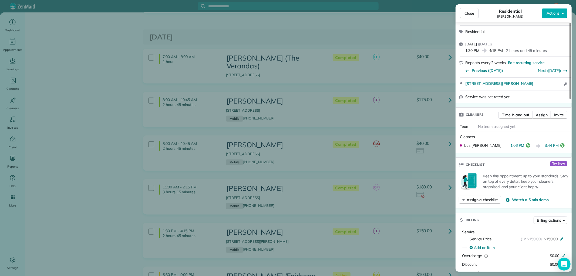
scroll to position [180, 0]
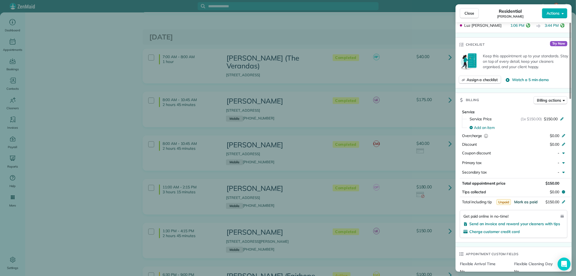
click at [527, 200] on span "Mark as paid" at bounding box center [525, 201] width 23 height 5
click at [471, 16] on span "Close" at bounding box center [469, 13] width 10 height 5
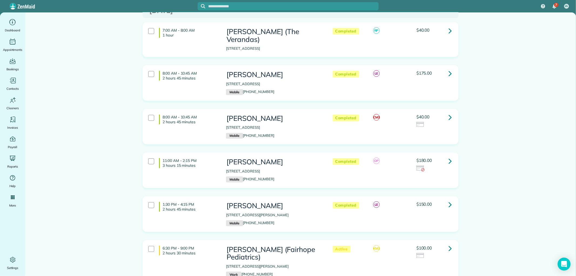
scroll to position [296, 0]
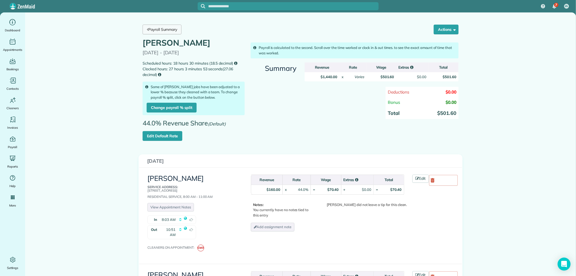
click at [147, 31] on link "Payroll Summary" at bounding box center [162, 30] width 39 height 10
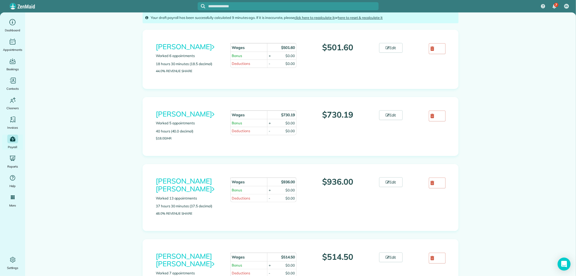
scroll to position [60, 0]
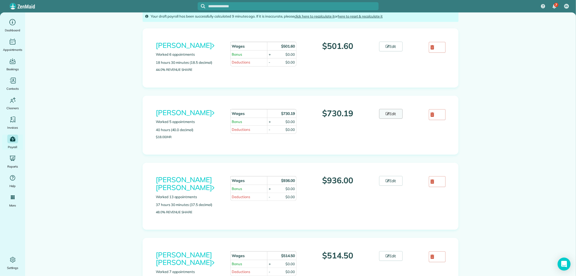
click at [392, 113] on link "Edit" at bounding box center [391, 114] width 24 height 10
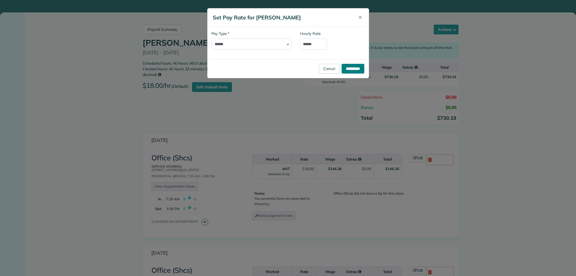
click at [347, 67] on input "**********" at bounding box center [352, 69] width 23 height 10
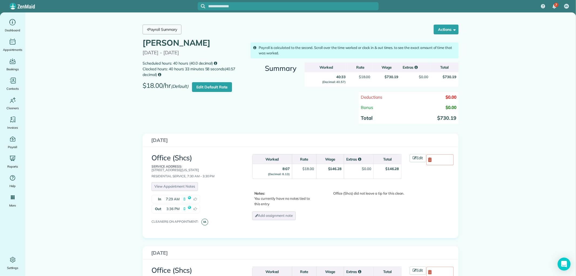
click at [169, 32] on link "Payroll Summary" at bounding box center [162, 30] width 39 height 10
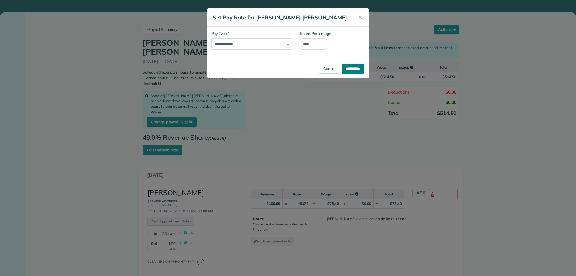
click at [353, 65] on input "**********" at bounding box center [352, 69] width 23 height 10
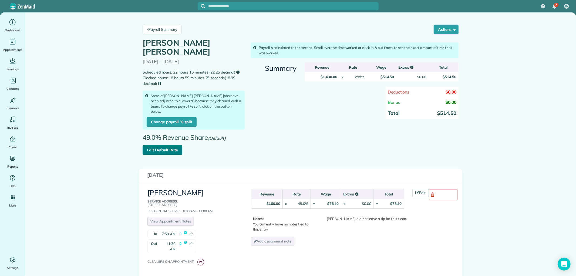
click at [168, 146] on link "Edit Default Rate" at bounding box center [163, 150] width 40 height 10
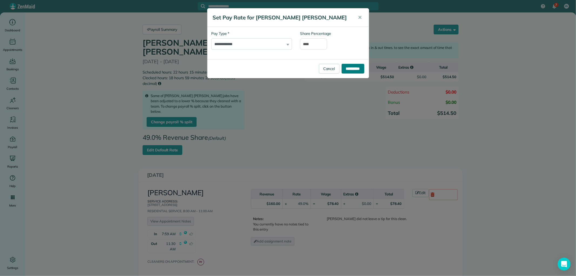
click at [349, 72] on input "**********" at bounding box center [352, 69] width 23 height 10
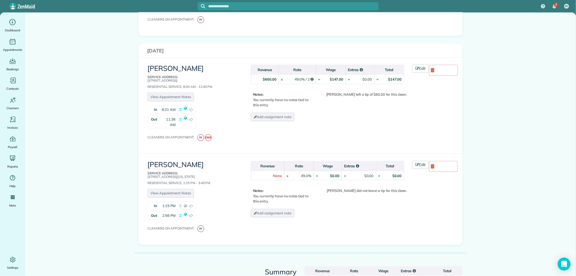
scroll to position [660, 0]
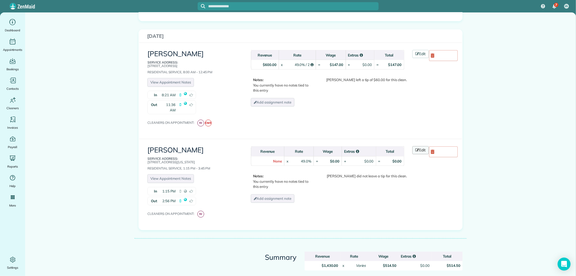
click at [415, 148] on icon at bounding box center [417, 150] width 4 height 4
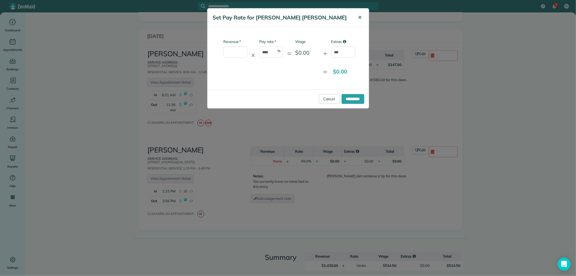
click at [363, 18] on button "✕" at bounding box center [360, 17] width 12 height 13
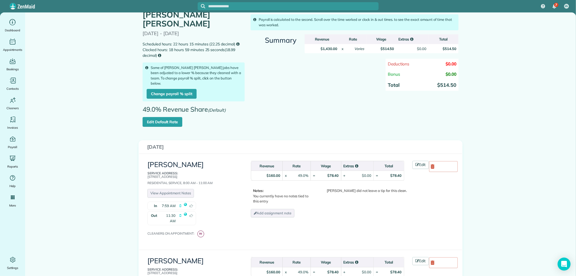
scroll to position [0, 0]
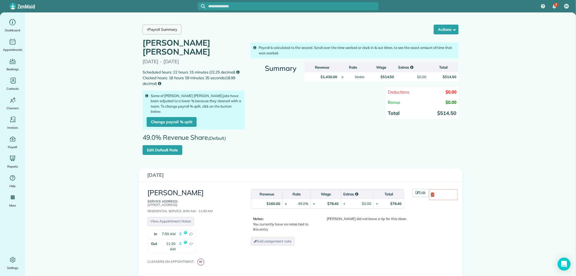
click at [158, 30] on link "Payroll Summary" at bounding box center [162, 30] width 39 height 10
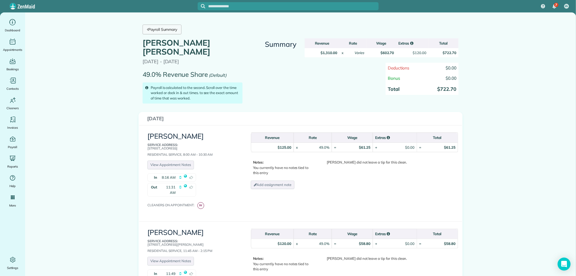
click at [173, 30] on link "Payroll Summary" at bounding box center [162, 30] width 39 height 10
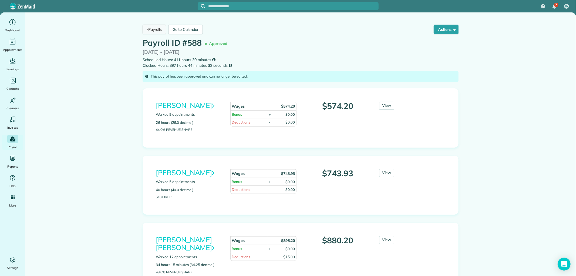
click at [153, 32] on link "Payrolls" at bounding box center [154, 30] width 23 height 10
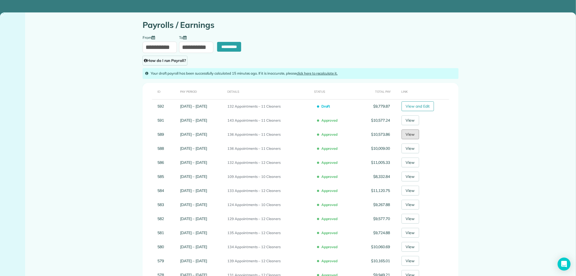
click at [409, 138] on link "View" at bounding box center [410, 134] width 18 height 10
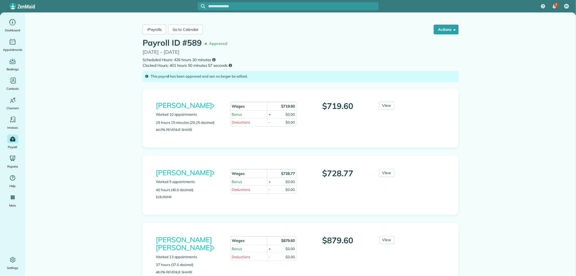
scroll to position [180, 0]
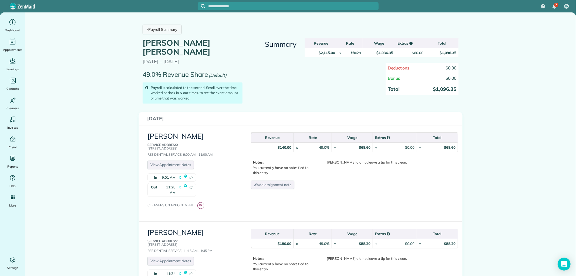
click at [175, 26] on link "Payroll Summary" at bounding box center [162, 30] width 39 height 10
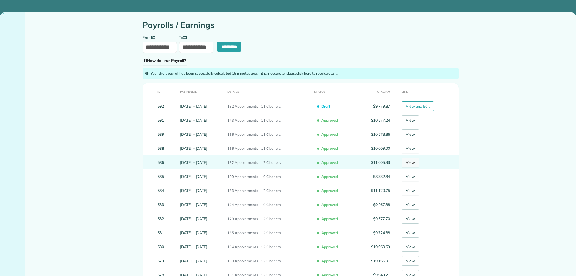
click at [415, 157] on link "View" at bounding box center [410, 162] width 18 height 10
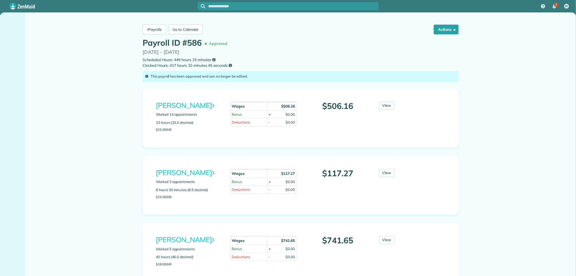
scroll to position [180, 0]
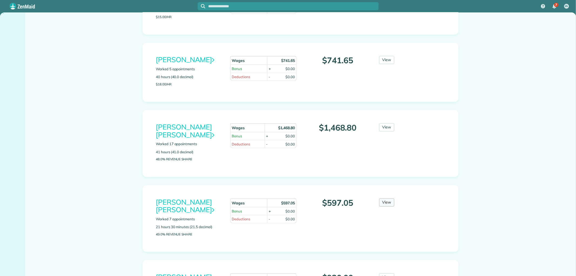
click at [385, 198] on link "View" at bounding box center [386, 202] width 15 height 8
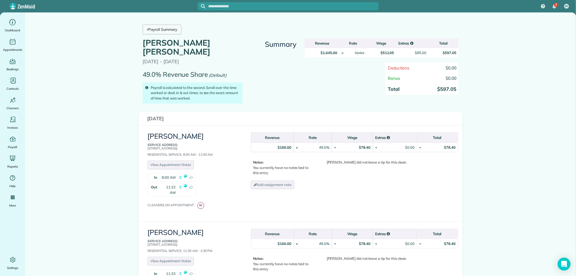
click at [167, 30] on link "Payroll Summary" at bounding box center [162, 30] width 39 height 10
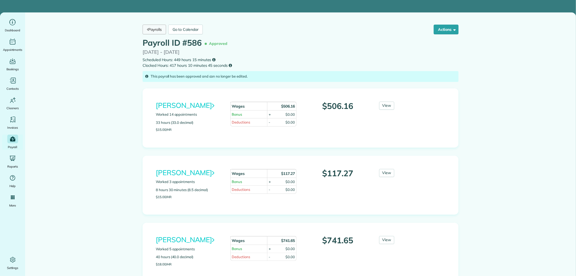
click at [158, 29] on link "Payrolls" at bounding box center [154, 30] width 23 height 10
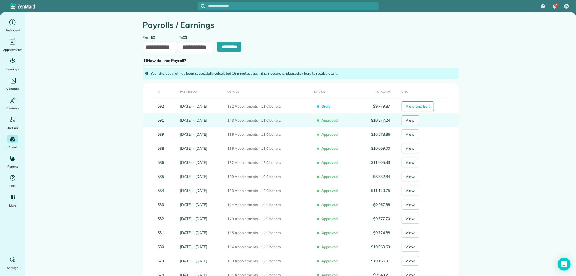
click at [410, 120] on link "View" at bounding box center [410, 120] width 18 height 10
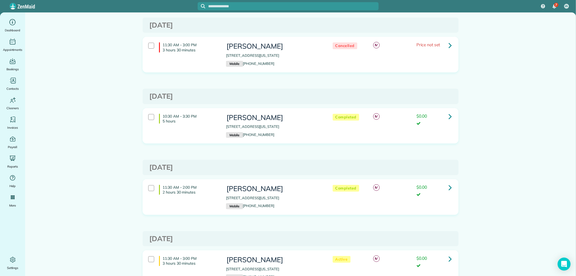
scroll to position [90, 0]
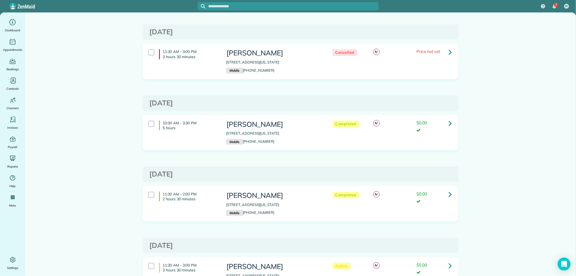
click at [450, 124] on link at bounding box center [450, 123] width 11 height 11
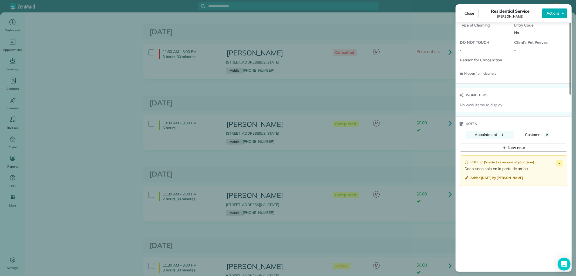
scroll to position [480, 0]
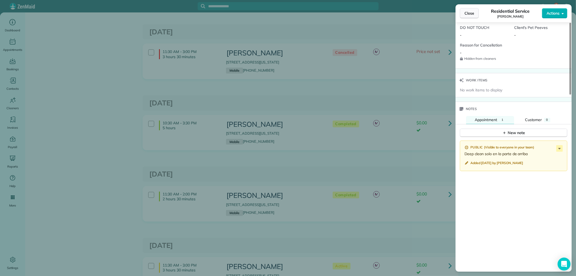
click at [470, 11] on span "Close" at bounding box center [469, 13] width 10 height 5
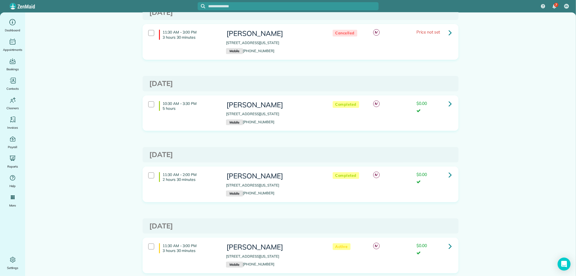
scroll to position [120, 0]
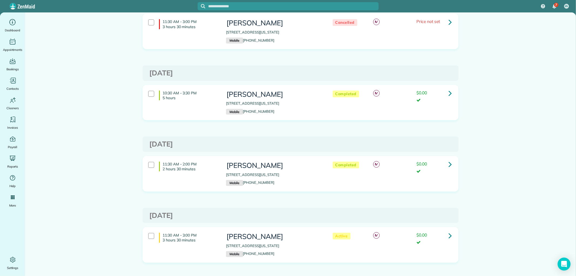
click at [446, 164] on link at bounding box center [450, 164] width 11 height 11
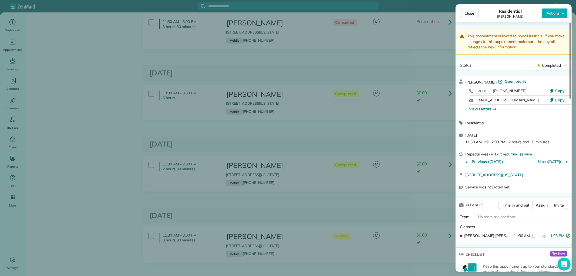
click at [468, 11] on span "Close" at bounding box center [469, 13] width 10 height 5
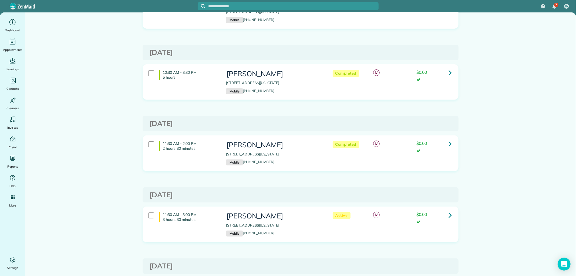
scroll to position [150, 0]
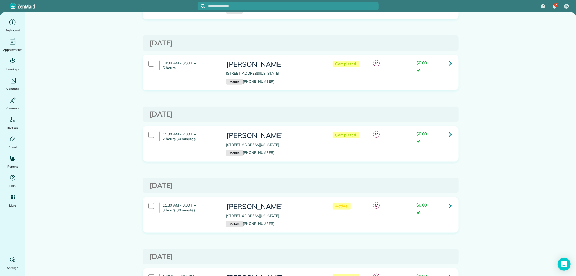
click at [445, 202] on link at bounding box center [450, 205] width 11 height 11
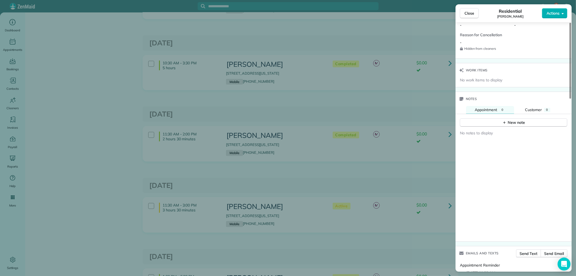
scroll to position [512, 0]
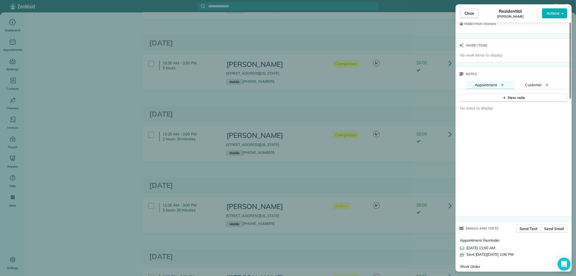
click at [463, 13] on button "Close" at bounding box center [469, 13] width 19 height 10
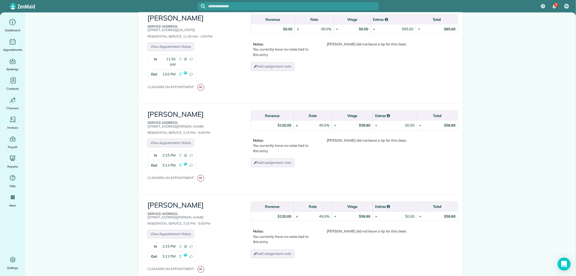
scroll to position [330, 0]
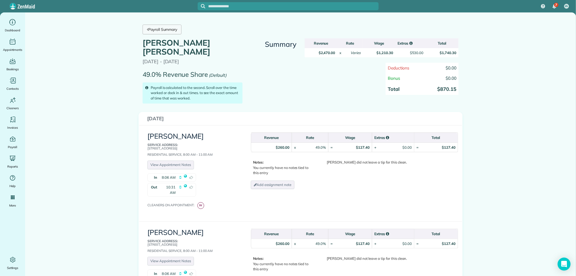
click at [157, 28] on link "Payroll Summary" at bounding box center [162, 30] width 39 height 10
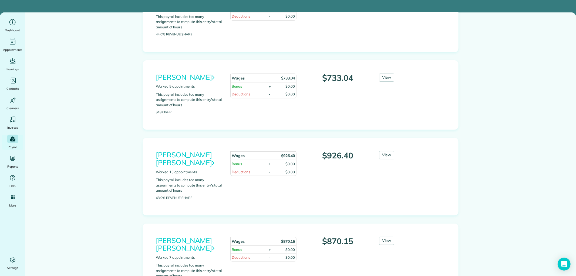
scroll to position [180, 0]
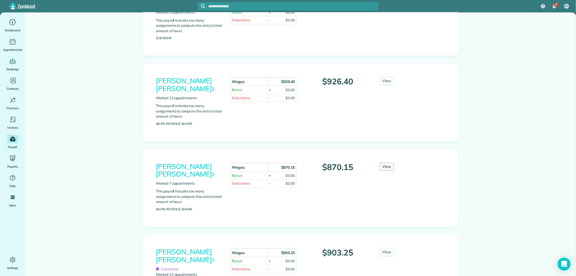
click at [388, 163] on link "View" at bounding box center [386, 167] width 15 height 8
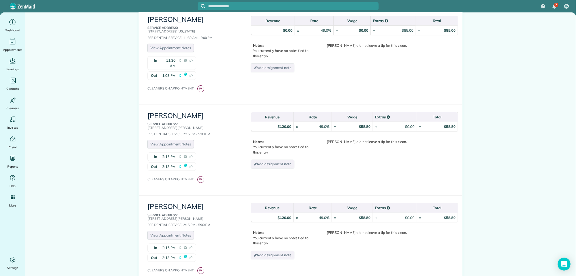
scroll to position [450, 0]
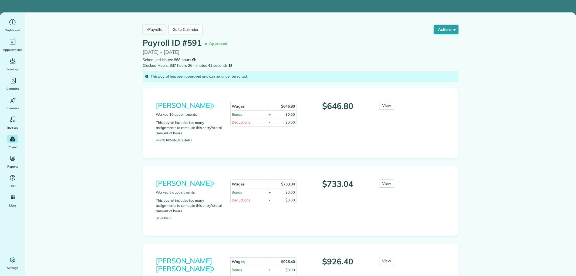
click at [147, 28] on link "Payrolls" at bounding box center [154, 30] width 23 height 10
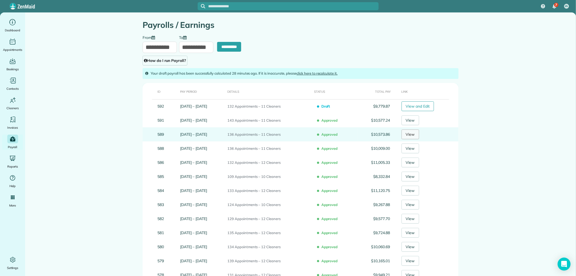
click at [411, 136] on link "View" at bounding box center [410, 134] width 18 height 10
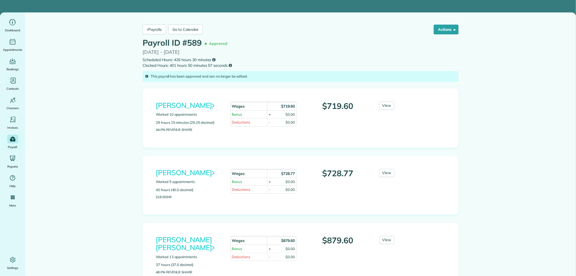
scroll to position [180, 0]
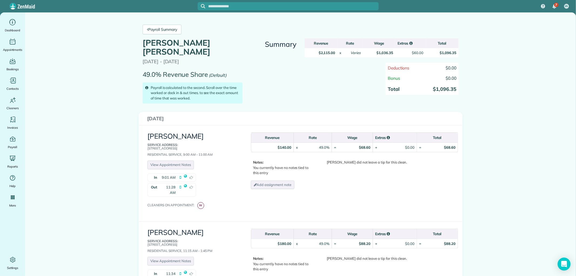
scroll to position [445, 0]
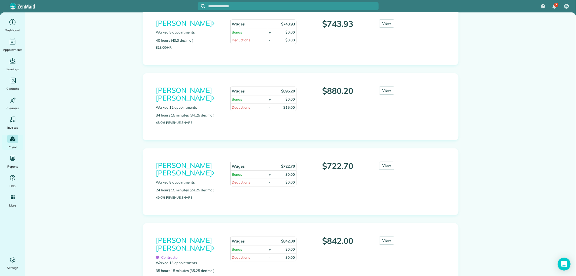
scroll to position [150, 0]
click at [381, 161] on link "View" at bounding box center [386, 165] width 15 height 8
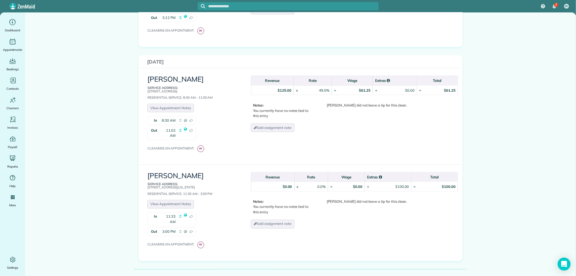
scroll to position [690, 0]
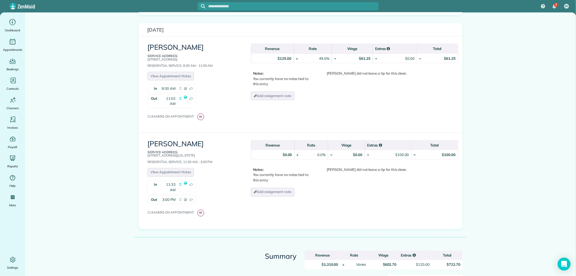
scroll to position [746, 0]
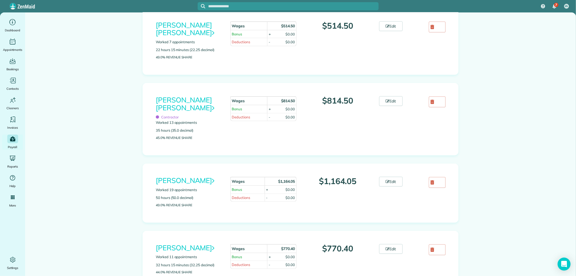
scroll to position [300, 0]
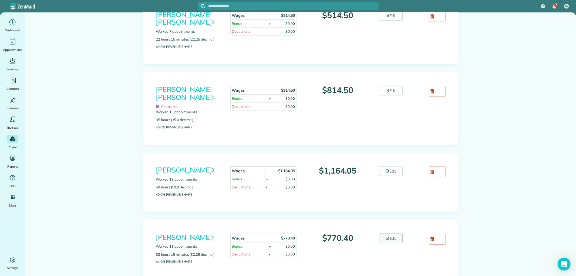
click at [392, 243] on link "Edit" at bounding box center [391, 238] width 24 height 10
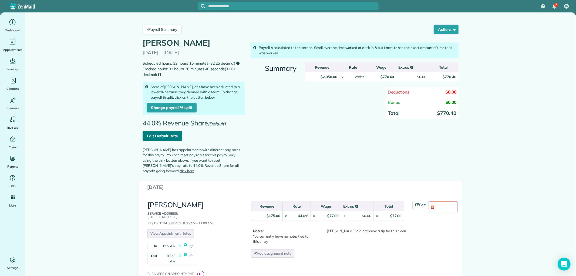
click at [169, 135] on link "Edit Default Rate" at bounding box center [163, 136] width 40 height 10
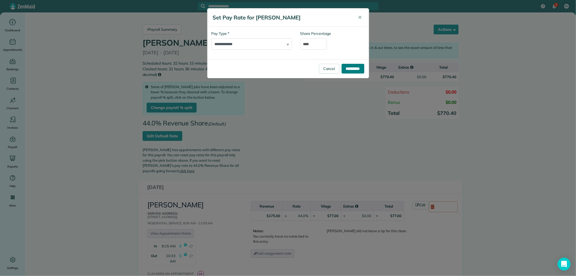
click at [353, 67] on input "**********" at bounding box center [352, 69] width 23 height 10
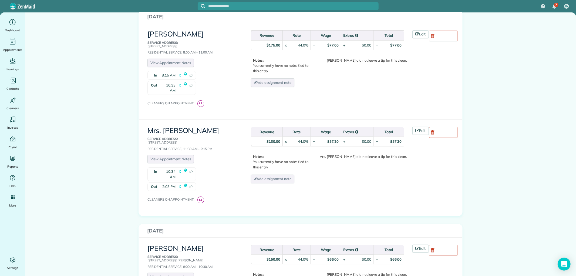
scroll to position [150, 0]
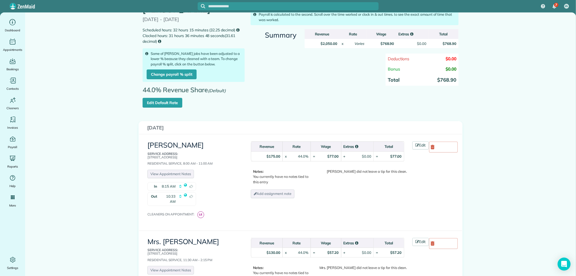
scroll to position [0, 0]
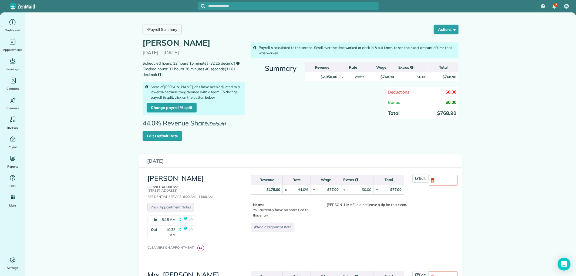
click at [158, 30] on link "Payroll Summary" at bounding box center [162, 30] width 39 height 10
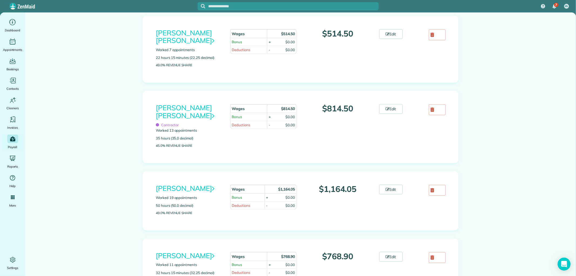
scroll to position [240, 0]
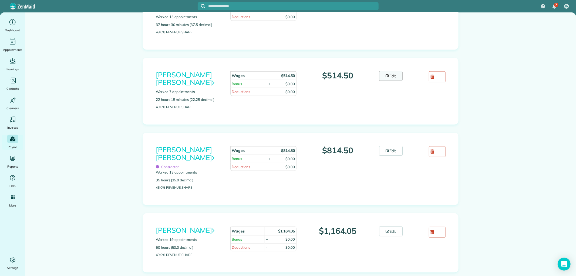
click at [385, 71] on link "Edit" at bounding box center [391, 76] width 24 height 10
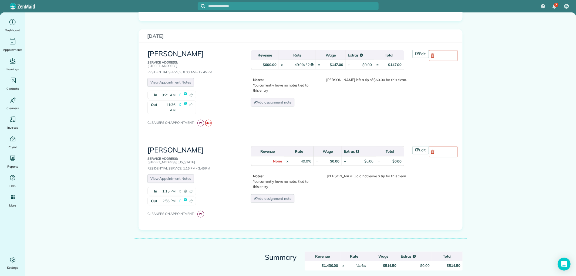
scroll to position [689, 0]
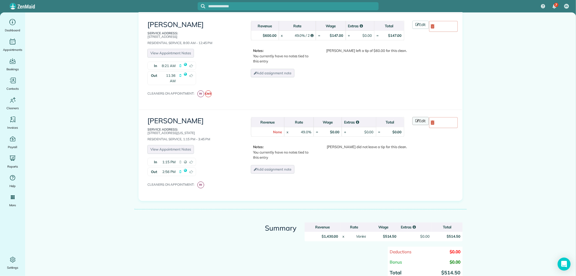
click at [412, 117] on link "Edit" at bounding box center [420, 121] width 17 height 8
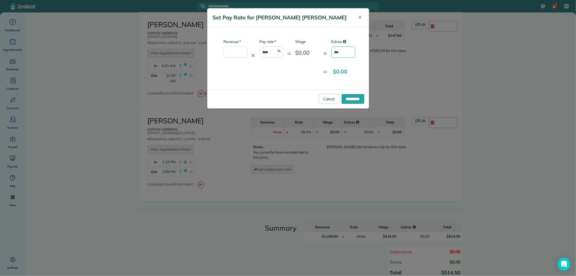
drag, startPoint x: 342, startPoint y: 51, endPoint x: 329, endPoint y: 50, distance: 13.8
click at [329, 50] on div "* Revenue ✕ * Pay rate **** % = Wage $0.00 + Extras ***" at bounding box center [283, 51] width 144 height 24
type input "***"
click at [346, 98] on input "**********" at bounding box center [352, 99] width 23 height 10
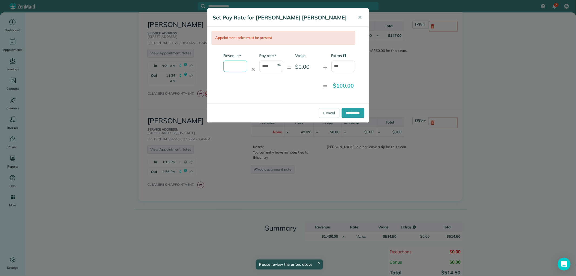
click at [238, 63] on input "* Revenue" at bounding box center [235, 65] width 24 height 11
type input "*"
click at [339, 96] on div "Appointment price must be present * Revenue * ✕ * Pay rate **** % = Wage $0.00 …" at bounding box center [287, 65] width 161 height 77
click at [352, 110] on input "**********" at bounding box center [352, 113] width 23 height 10
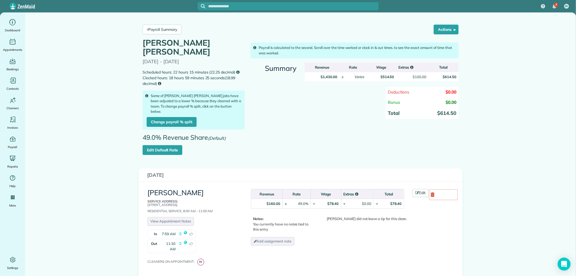
click at [157, 143] on span "49.0% Revenue Share (Default)" at bounding box center [186, 139] width 86 height 11
click at [159, 147] on link "Edit Default Rate" at bounding box center [163, 150] width 40 height 10
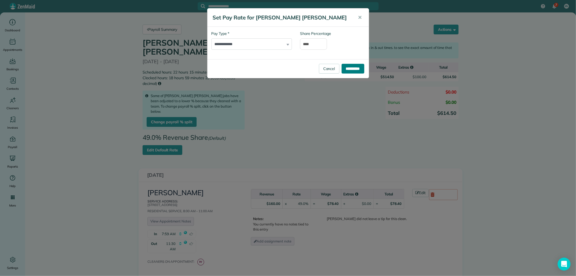
click at [360, 67] on input "**********" at bounding box center [352, 69] width 23 height 10
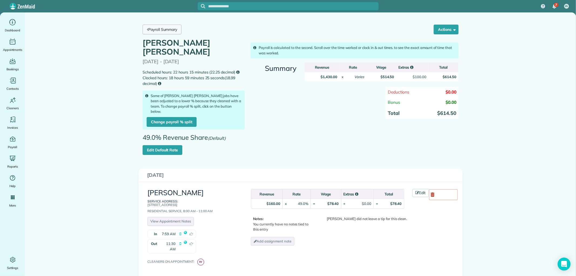
click at [155, 33] on link "Payroll Summary" at bounding box center [162, 30] width 39 height 10
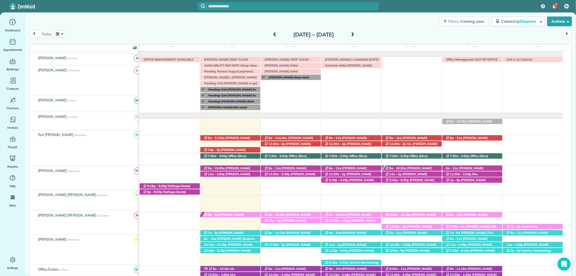
scroll to position [100, 0]
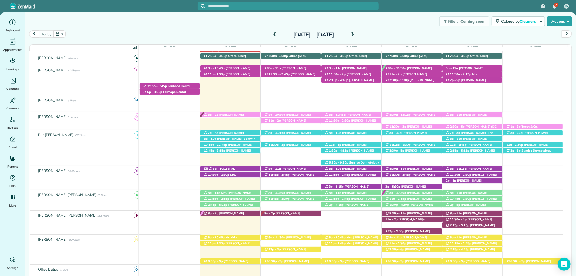
click at [558, 3] on div "7" at bounding box center [554, 7] width 11 height 12
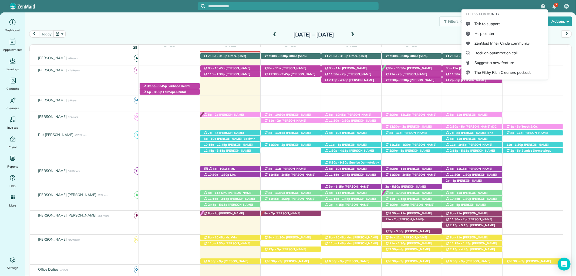
click at [554, 8] on img "7 unread notifications" at bounding box center [554, 6] width 4 height 4
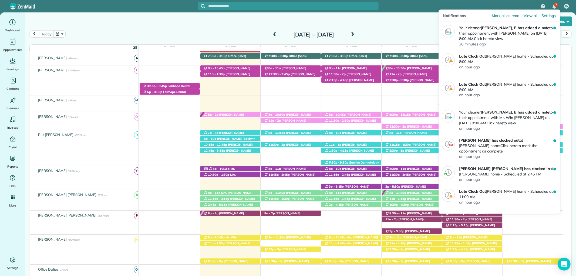
click at [554, 8] on img "7 unread notifications" at bounding box center [554, 6] width 4 height 4
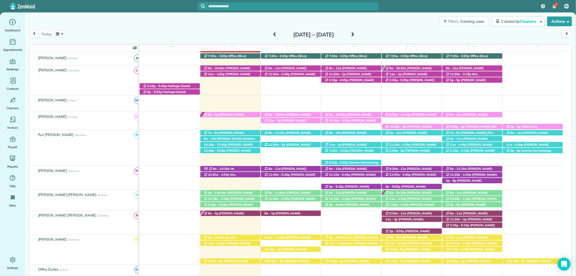
click at [525, 5] on div "7 IA" at bounding box center [288, 6] width 576 height 12
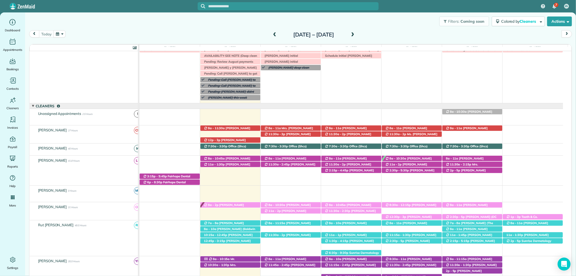
scroll to position [0, 0]
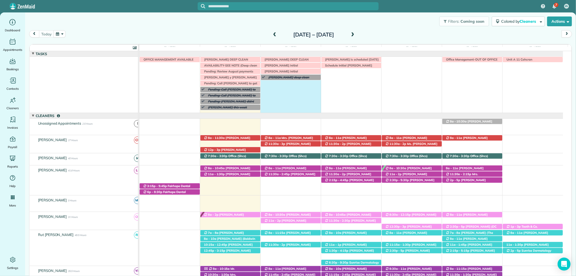
click at [288, 83] on div "[PERSON_NAME] this week [PERSON_NAME] deep clean [DATE] 8 am Unit A 11 Cohcran …" at bounding box center [351, 85] width 424 height 56
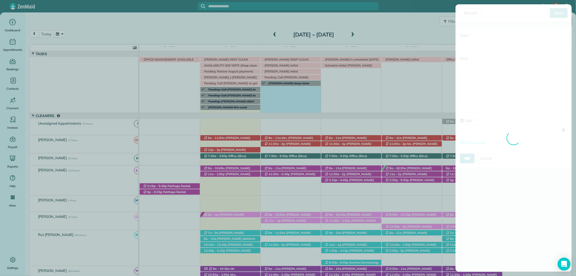
type input "**********"
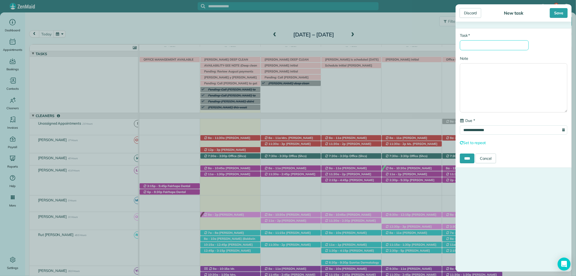
click at [477, 45] on input "* Task" at bounding box center [494, 45] width 69 height 10
type input "**********"
click at [493, 158] on link "Cancel" at bounding box center [485, 158] width 21 height 10
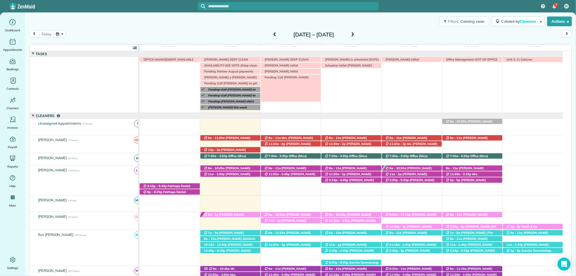
click at [285, 78] on span "Pending: Call [PERSON_NAME]" at bounding box center [285, 77] width 47 height 4
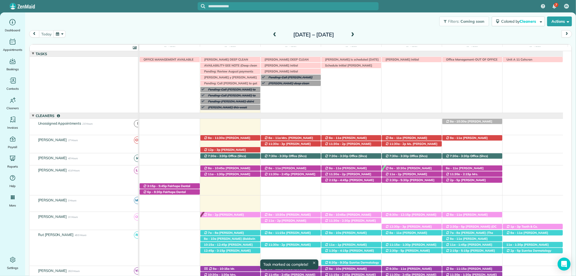
click at [295, 77] on span "Pending: Call [PERSON_NAME]" at bounding box center [289, 77] width 47 height 4
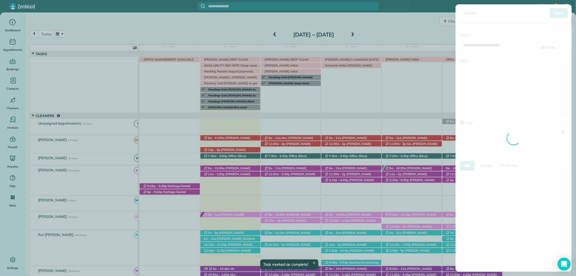
type input "**********"
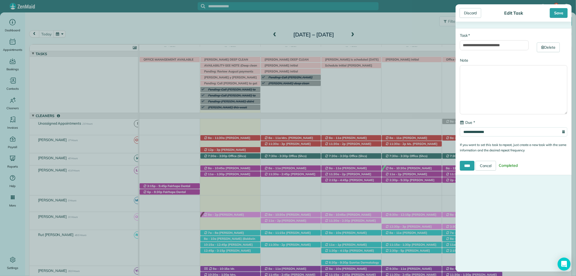
click at [516, 165] on span "Completed" at bounding box center [508, 165] width 23 height 9
click at [508, 164] on span "Completed" at bounding box center [508, 165] width 23 height 9
click at [512, 47] on input "**********" at bounding box center [494, 45] width 69 height 10
type input "**********"
click at [513, 161] on div "**** Cancel Completed" at bounding box center [513, 166] width 107 height 10
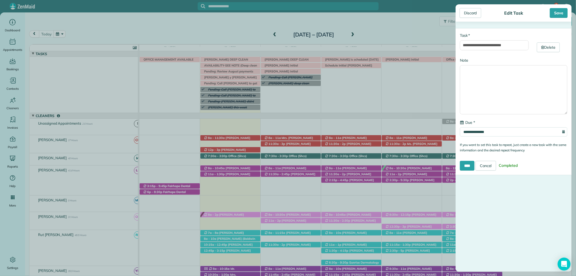
click at [512, 165] on span "Completed" at bounding box center [508, 165] width 23 height 9
drag, startPoint x: 512, startPoint y: 165, endPoint x: 489, endPoint y: 166, distance: 23.8
click at [511, 166] on span "Completed" at bounding box center [508, 165] width 23 height 9
click at [488, 166] on link "Cancel" at bounding box center [485, 166] width 21 height 10
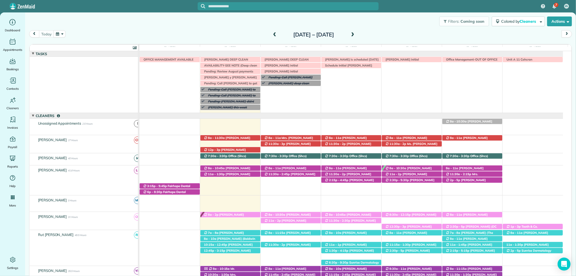
drag, startPoint x: 293, startPoint y: 76, endPoint x: 452, endPoint y: 115, distance: 163.2
click at [452, 115] on div at bounding box center [351, 115] width 424 height 5
click at [295, 75] on div "Pending: Call [PERSON_NAME]" at bounding box center [293, 78] width 56 height 6
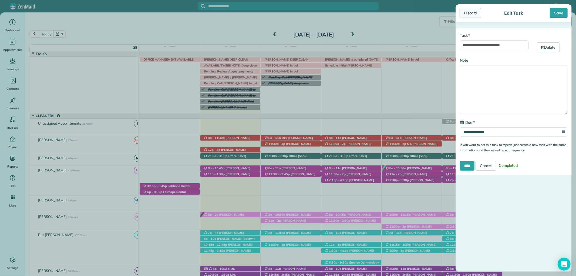
click at [468, 11] on div "Discard" at bounding box center [470, 13] width 22 height 10
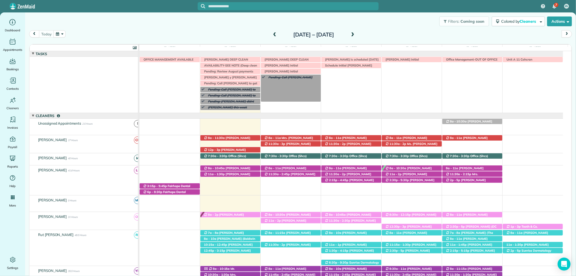
click at [302, 77] on span "Pending: Call [PERSON_NAME]" at bounding box center [289, 77] width 47 height 4
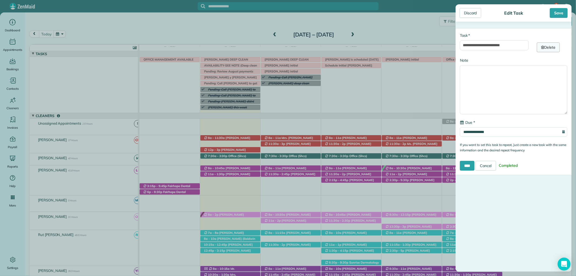
click at [546, 48] on link "Delete" at bounding box center [548, 47] width 23 height 10
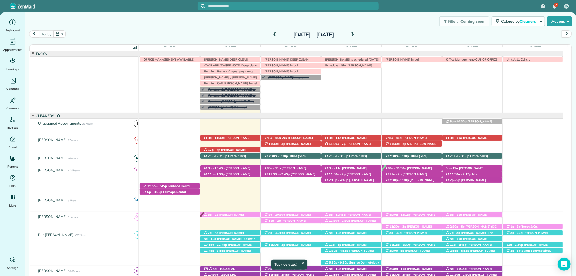
click at [295, 90] on div "[PERSON_NAME] this week [PERSON_NAME] deep clean [DATE] 8 am Unit A 11 Cohcran …" at bounding box center [351, 85] width 424 height 56
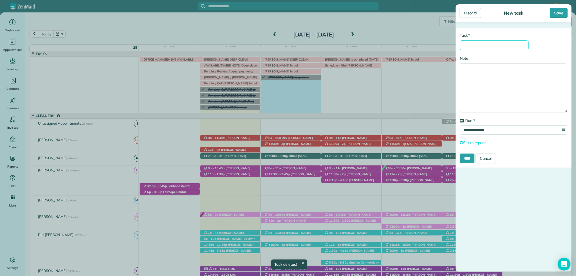
click at [502, 48] on input "* Task" at bounding box center [494, 45] width 69 height 10
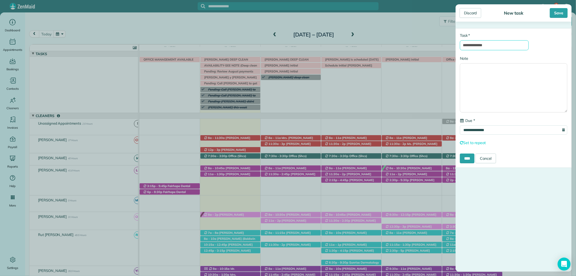
type input "**********"
click at [558, 12] on div "Save" at bounding box center [559, 13] width 18 height 10
